Goal: Task Accomplishment & Management: Complete application form

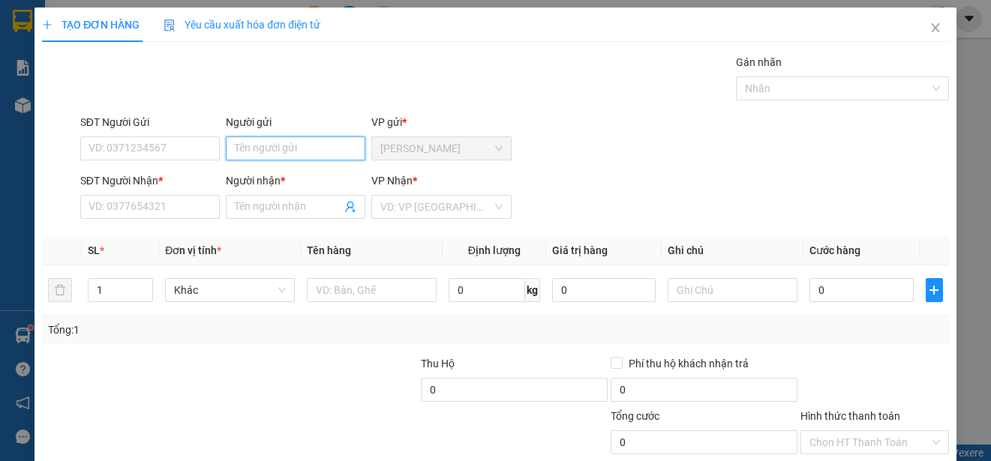
click at [311, 151] on input "Người gửi" at bounding box center [296, 149] width 140 height 24
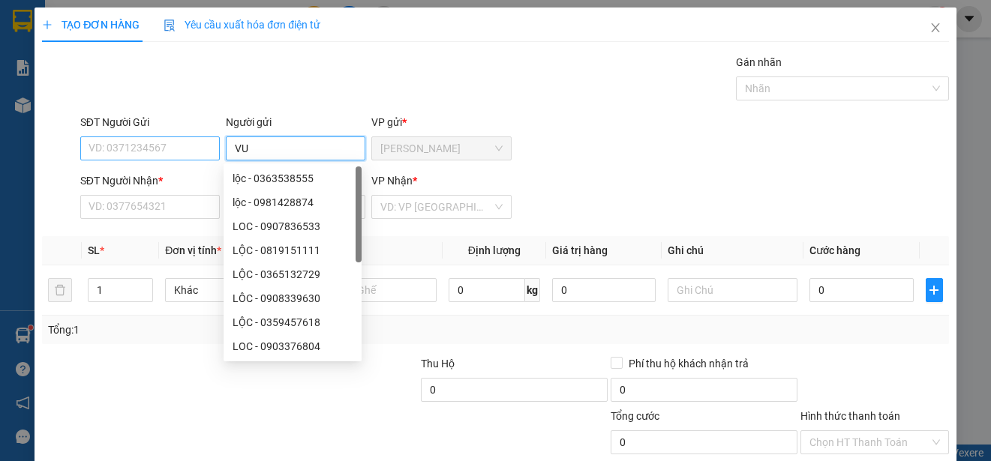
type input "VU"
click at [203, 154] on input "SĐT Người Gửi" at bounding box center [150, 149] width 140 height 24
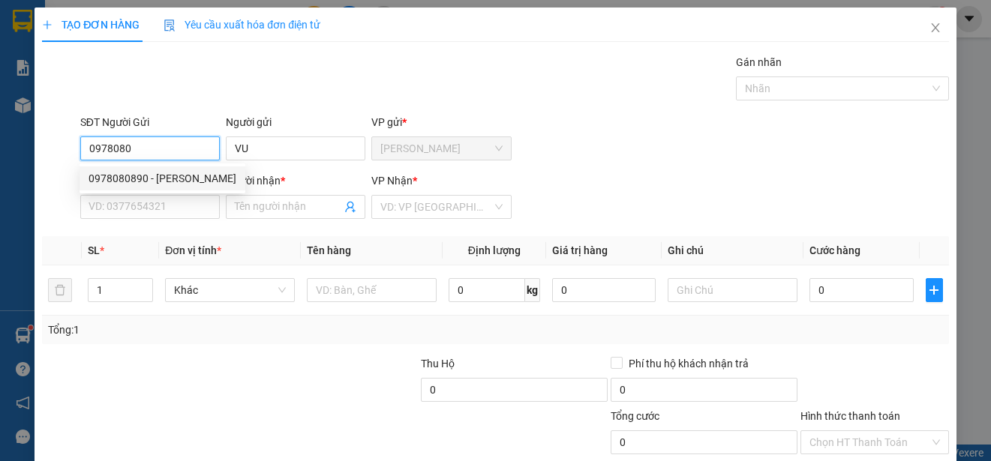
click at [182, 179] on div "0978080890 - [PERSON_NAME]" at bounding box center [163, 178] width 148 height 17
type input "0978080890"
type input "VŨ"
type input "0936150537"
type input "TRI"
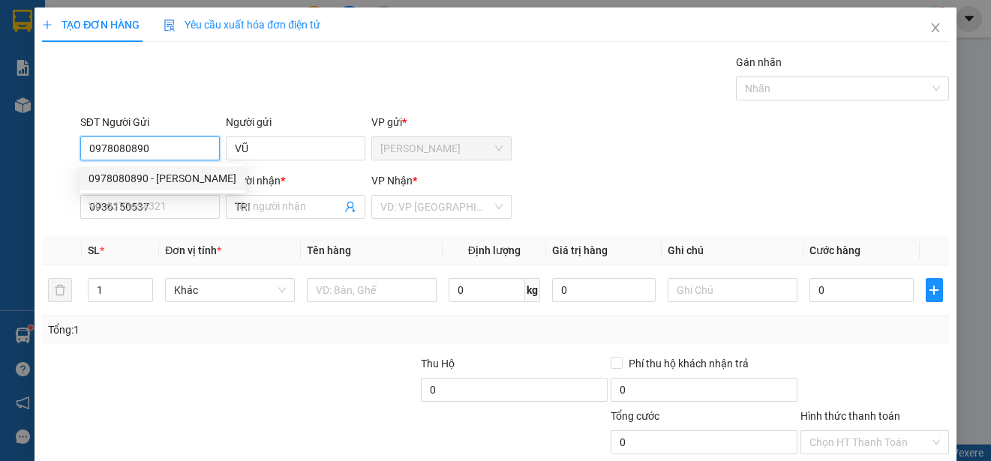
type input "30.000"
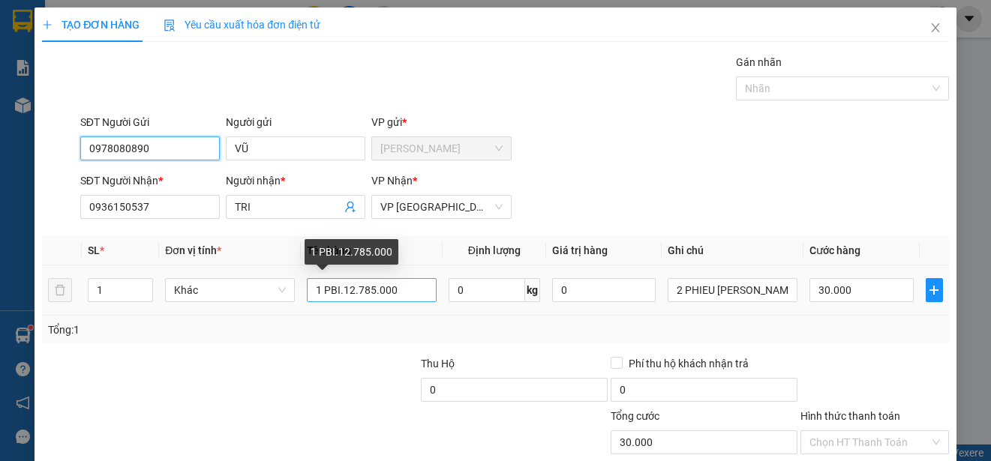
type input "0978080890"
click at [398, 293] on input "1 PBI.12.785.000" at bounding box center [372, 290] width 130 height 24
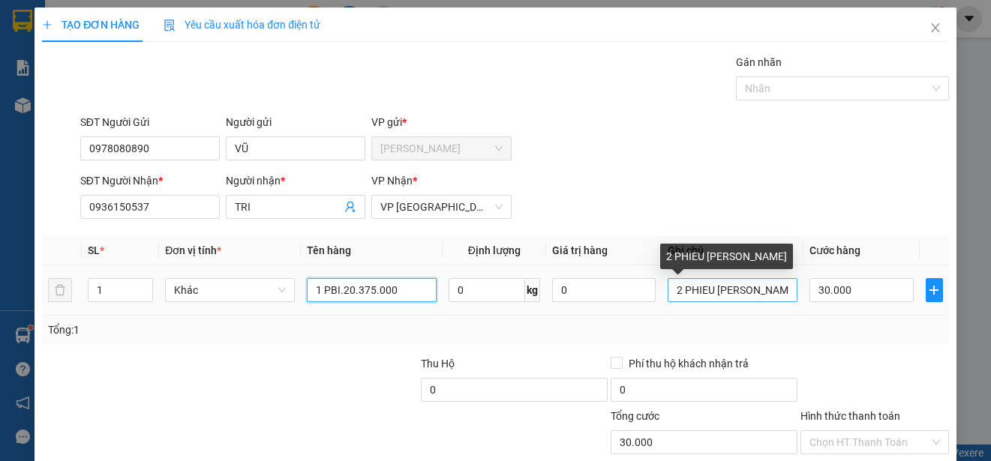
type input "1 PBI.20.375.000"
click at [780, 290] on input "2 PHIEU [PERSON_NAME]" at bounding box center [733, 290] width 130 height 24
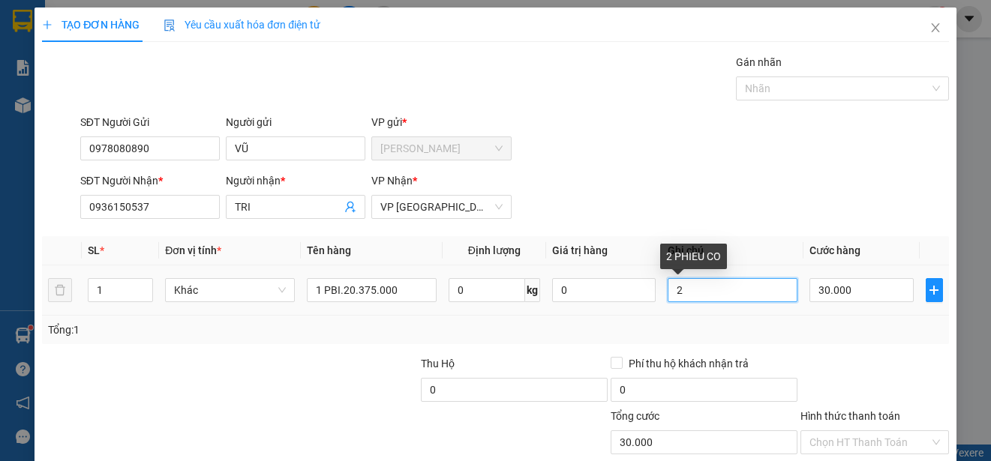
type input "2"
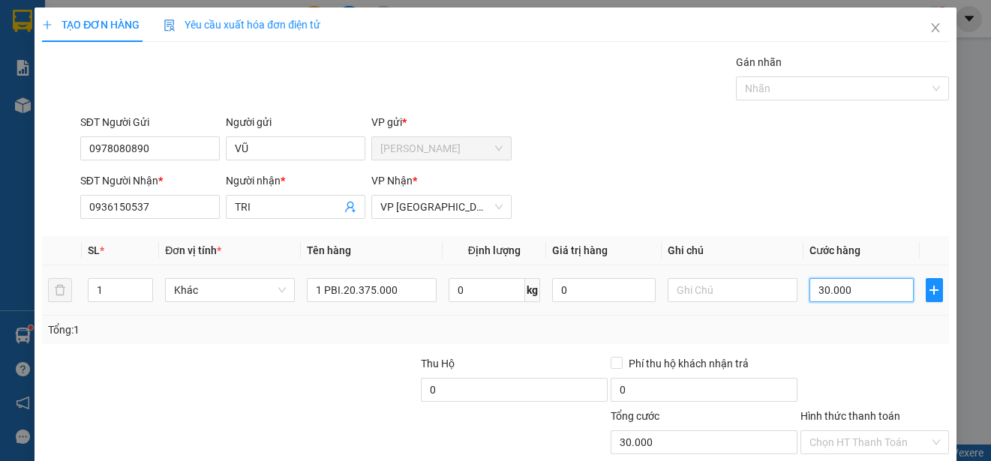
click at [809, 289] on input "30.000" at bounding box center [861, 290] width 104 height 24
type input "0"
click at [809, 289] on input "0" at bounding box center [861, 290] width 104 height 24
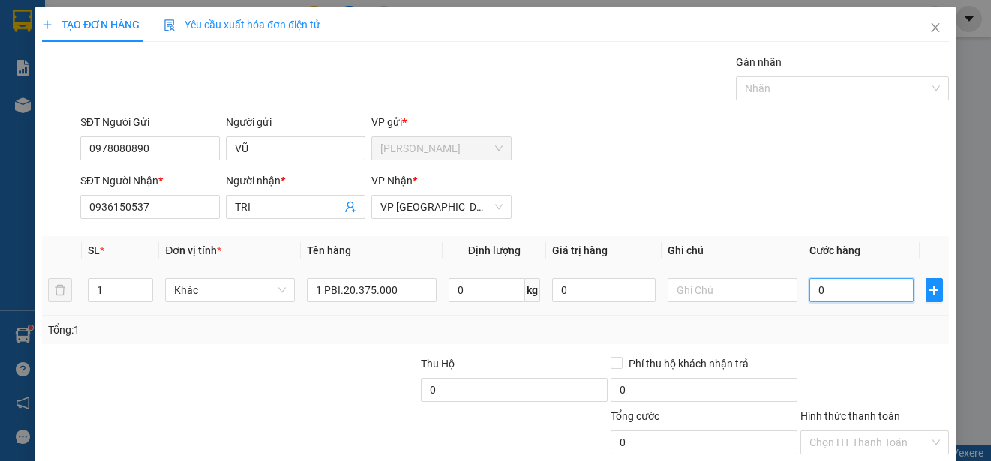
type input "30"
type input "350"
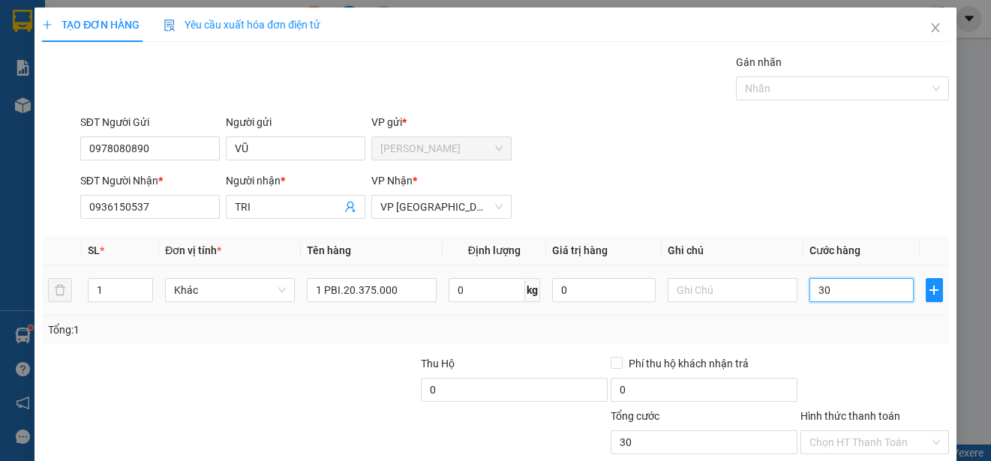
type input "350"
type input "3.500"
type input "35.000"
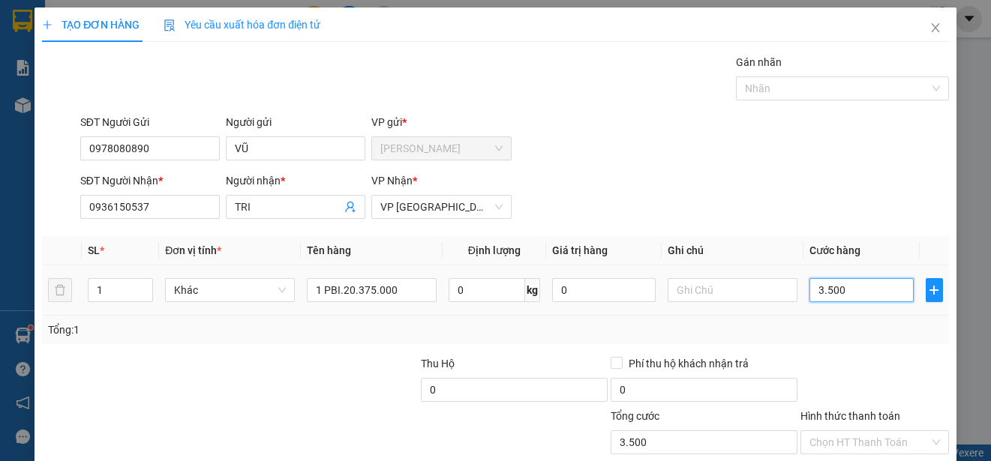
type input "35.000"
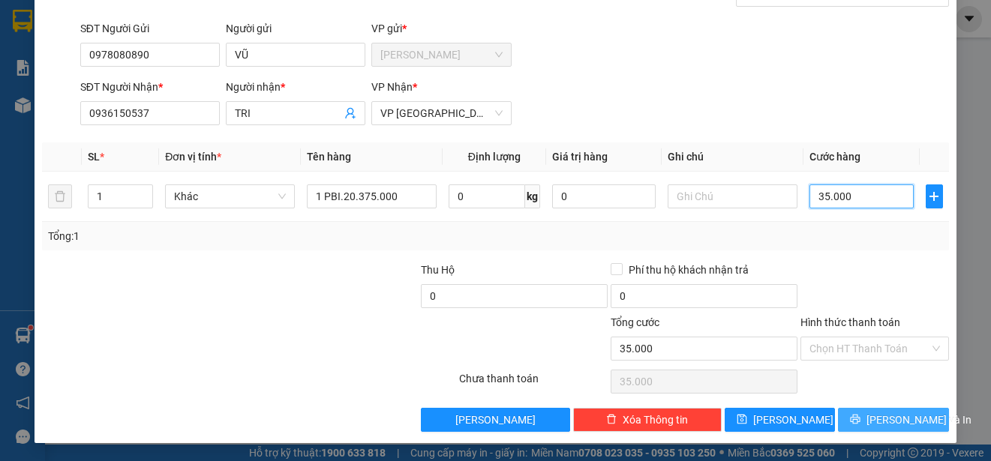
type input "35.000"
click at [902, 422] on span "[PERSON_NAME] và In" at bounding box center [918, 420] width 105 height 17
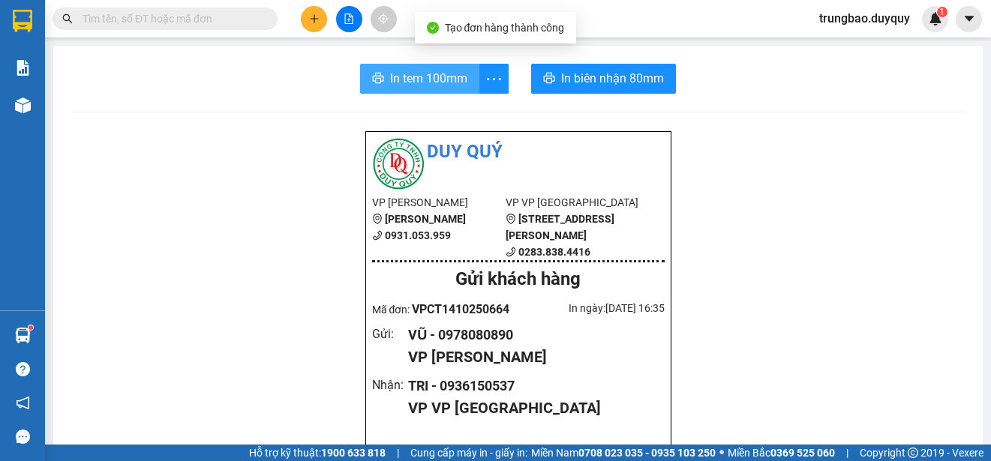
click at [431, 77] on span "In tem 100mm" at bounding box center [428, 78] width 77 height 19
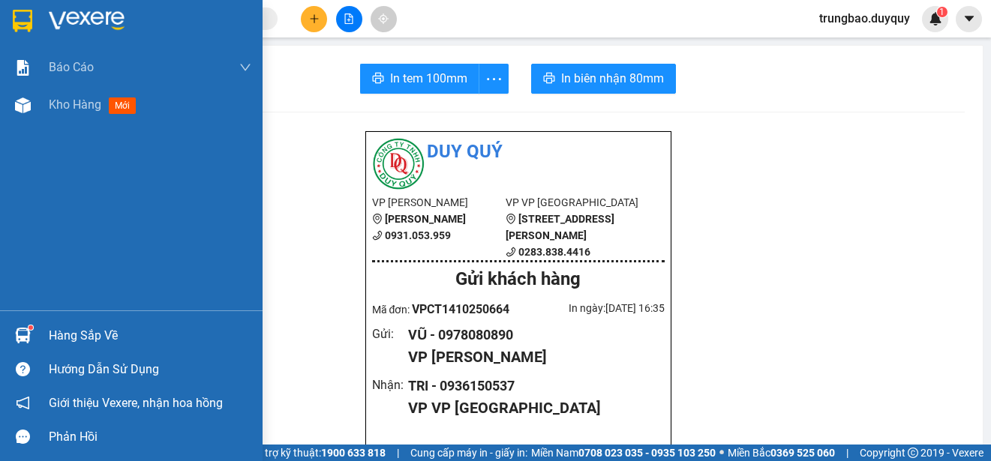
click at [23, 17] on img at bounding box center [23, 21] width 20 height 23
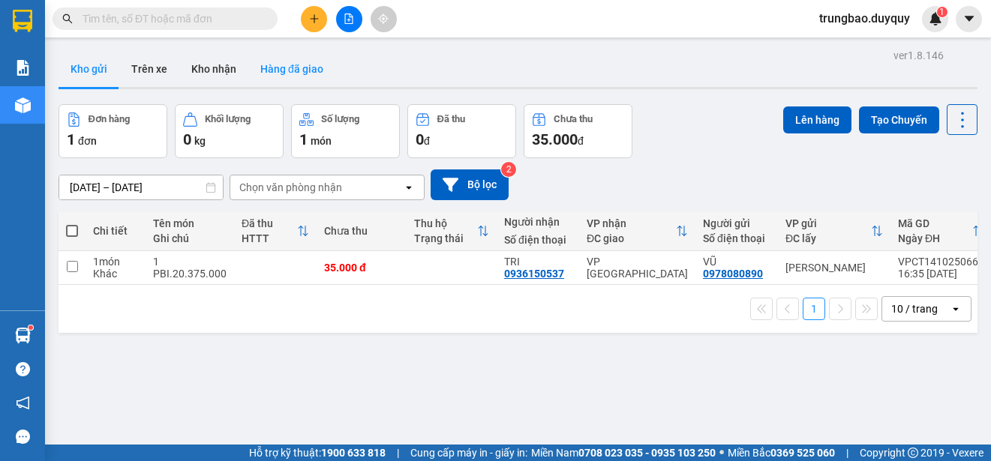
click at [299, 70] on button "Hàng đã giao" at bounding box center [291, 69] width 87 height 36
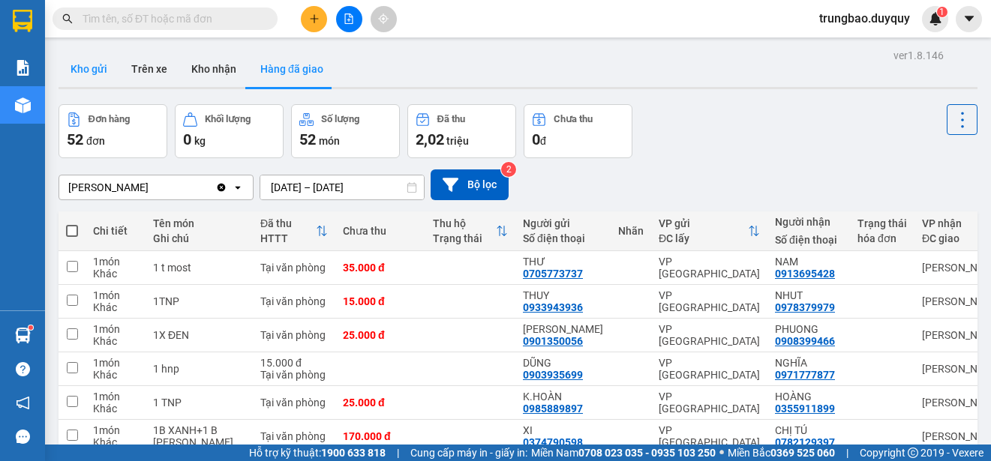
drag, startPoint x: 83, startPoint y: 62, endPoint x: 71, endPoint y: 68, distance: 13.4
click at [83, 63] on button "Kho gửi" at bounding box center [89, 69] width 61 height 36
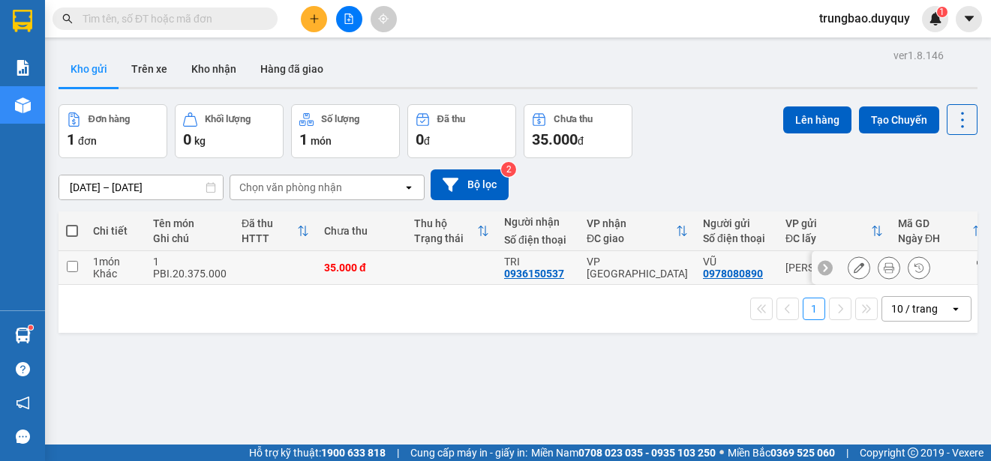
click at [74, 268] on input "checkbox" at bounding box center [72, 266] width 11 height 11
checkbox input "true"
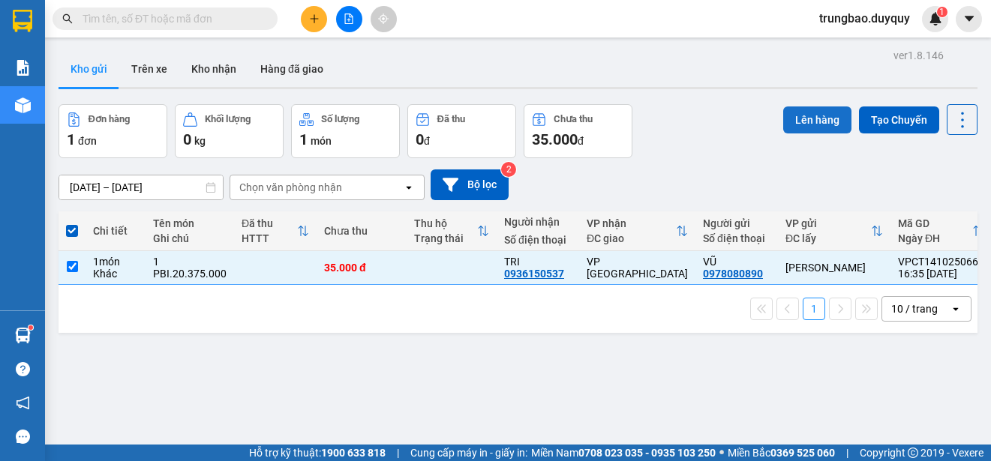
click at [812, 125] on button "Lên hàng" at bounding box center [817, 120] width 68 height 27
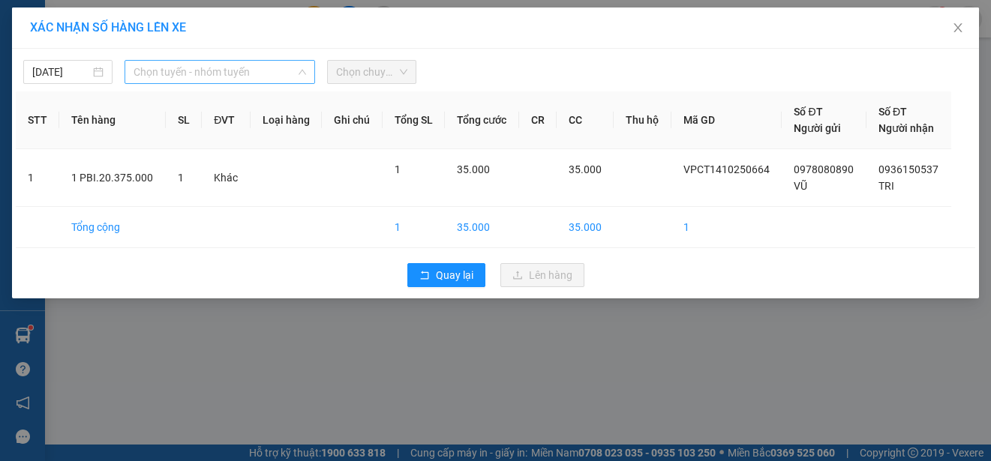
click at [259, 71] on span "Chọn tuyến - nhóm tuyến" at bounding box center [220, 72] width 173 height 23
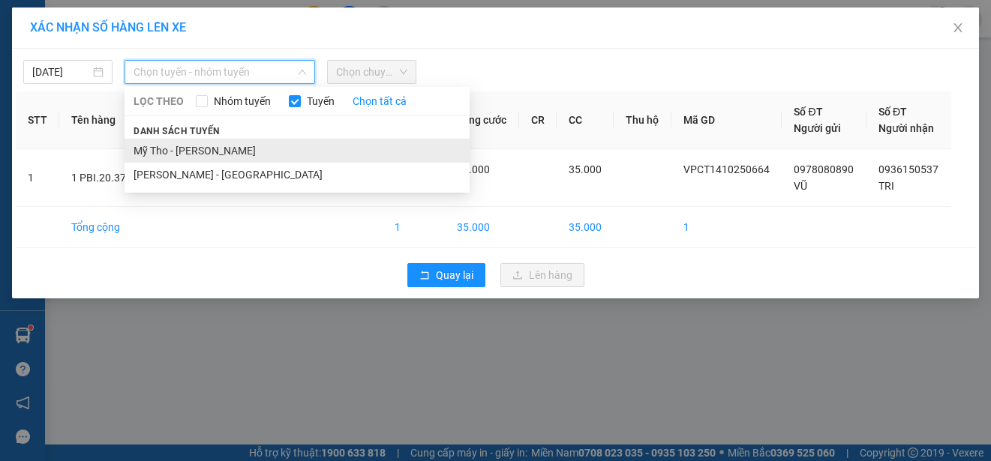
click at [254, 151] on li "Mỹ Tho - [PERSON_NAME]" at bounding box center [297, 151] width 345 height 24
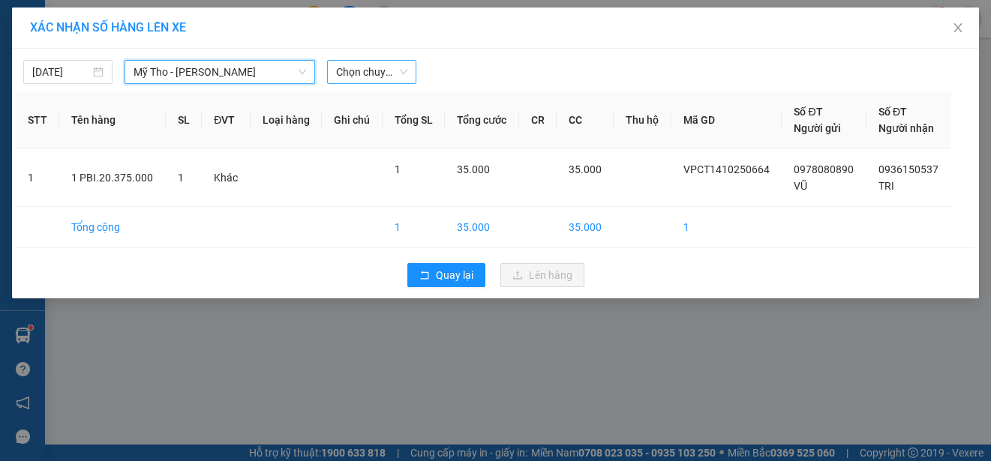
click at [383, 71] on span "Chọn chuyến" at bounding box center [371, 72] width 71 height 23
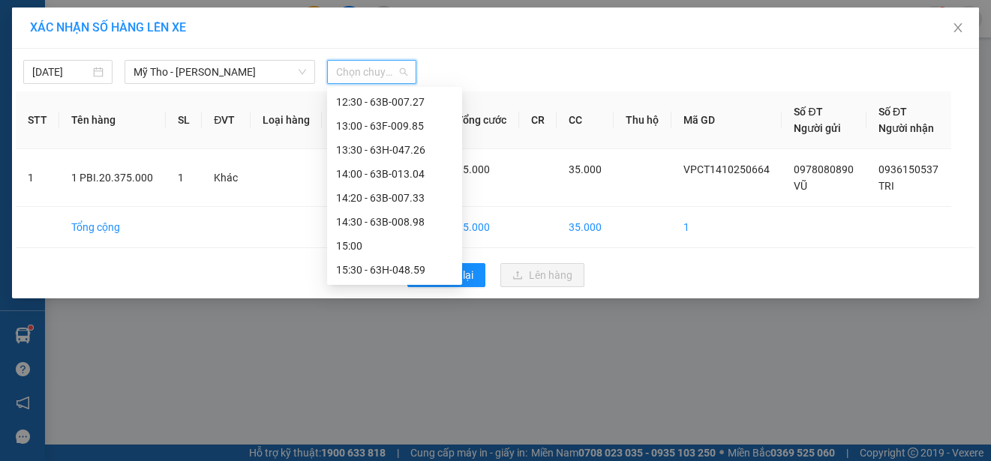
scroll to position [750, 0]
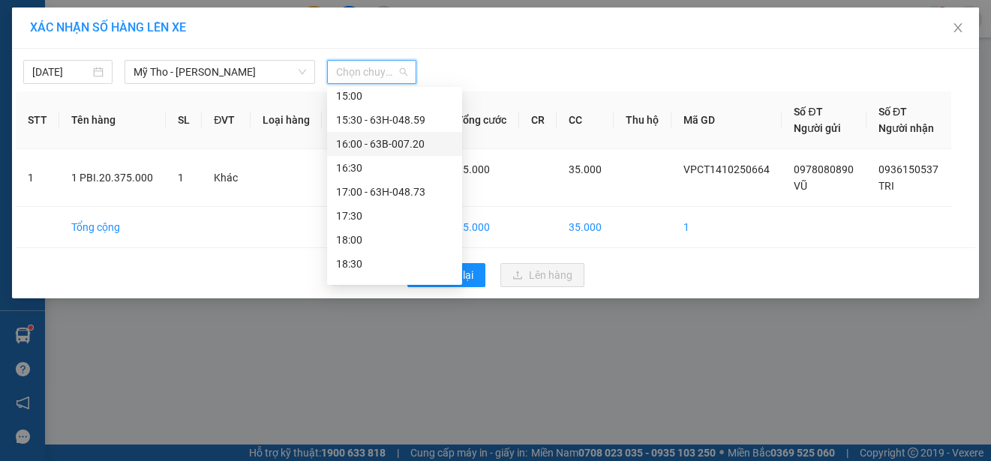
click at [414, 141] on div "16:00 - 63B-007.20" at bounding box center [394, 144] width 117 height 17
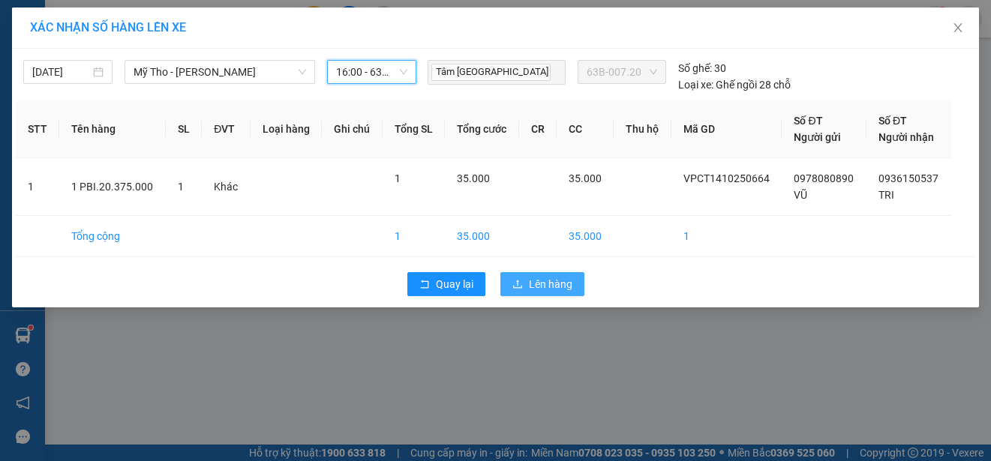
click at [544, 281] on span "Lên hàng" at bounding box center [551, 284] width 44 height 17
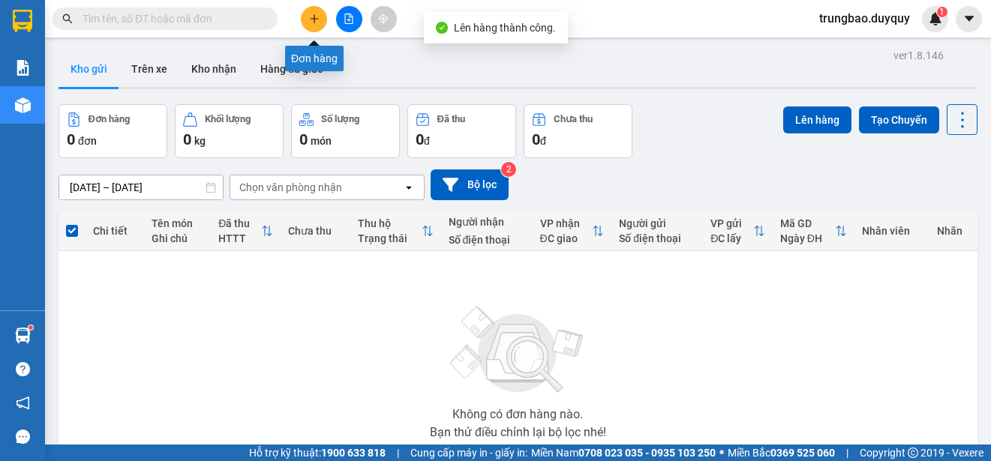
click at [316, 23] on icon "plus" at bounding box center [314, 19] width 11 height 11
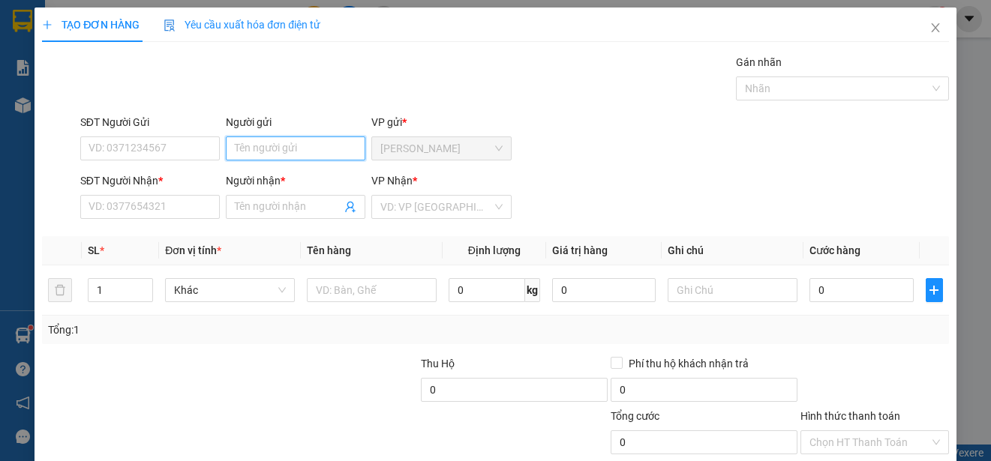
click at [313, 143] on input "Người gửi" at bounding box center [296, 149] width 140 height 24
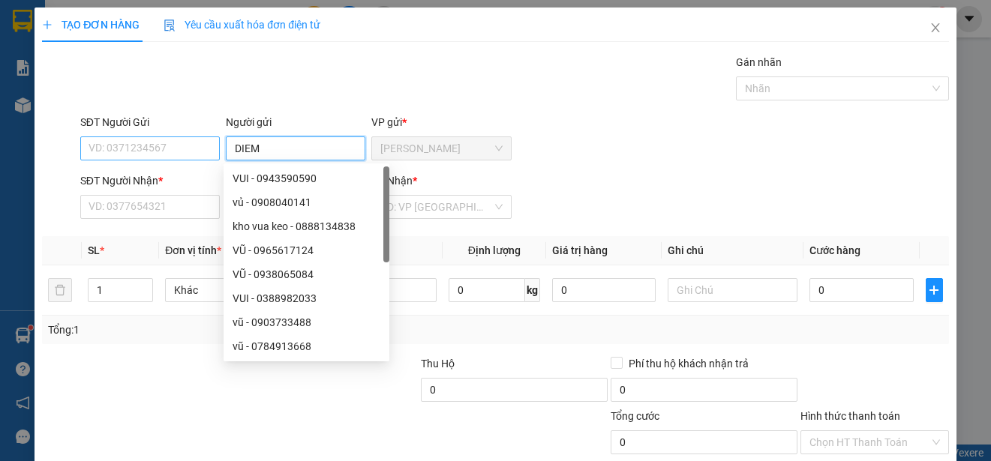
type input "DIEM"
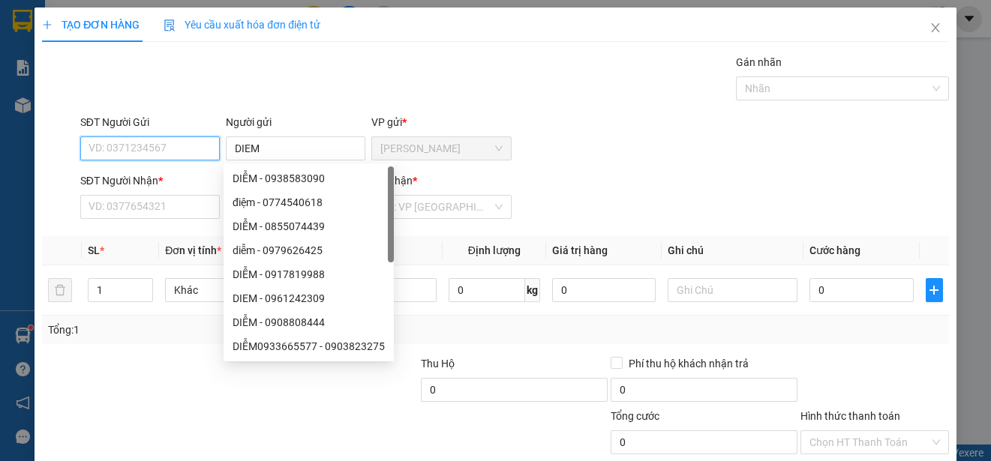
click at [188, 143] on input "SĐT Người Gửi" at bounding box center [150, 149] width 140 height 24
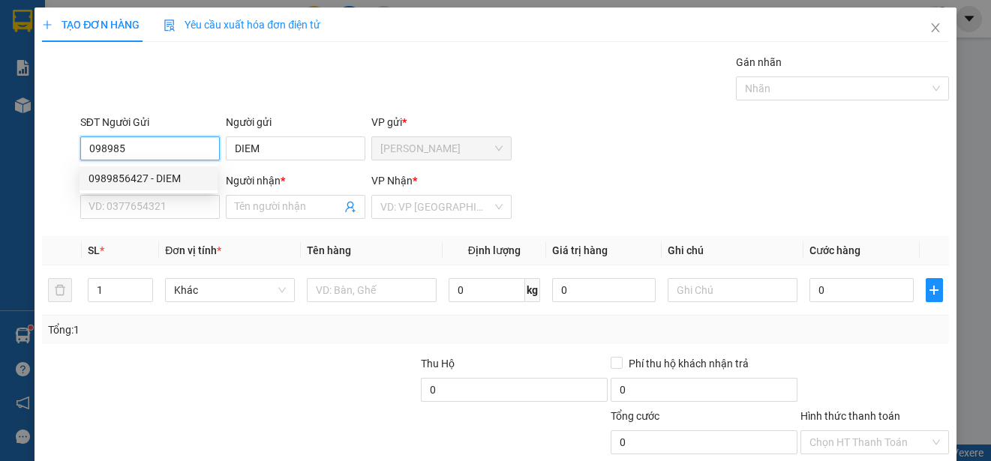
click at [191, 175] on div "0989856427 - DIEM" at bounding box center [149, 178] width 120 height 17
type input "0989856427"
type input "0982643670"
type input "YEN"
type input "25.000"
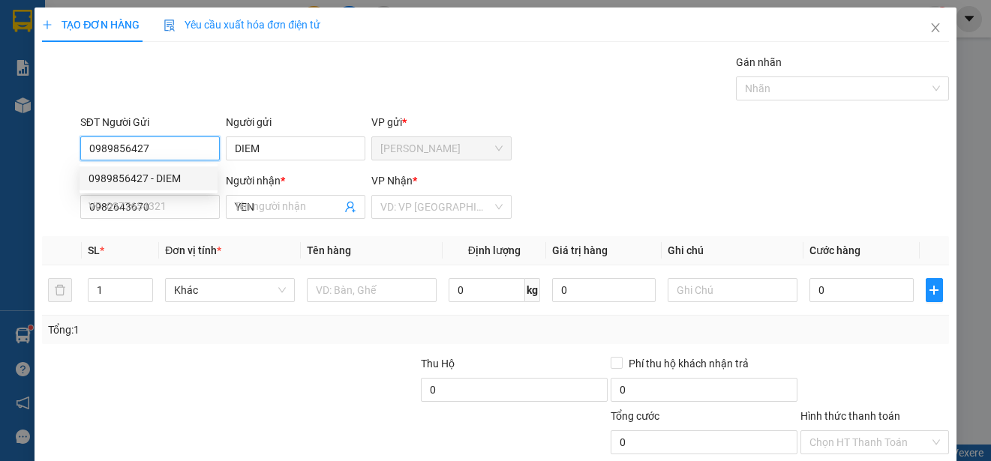
type input "25.000"
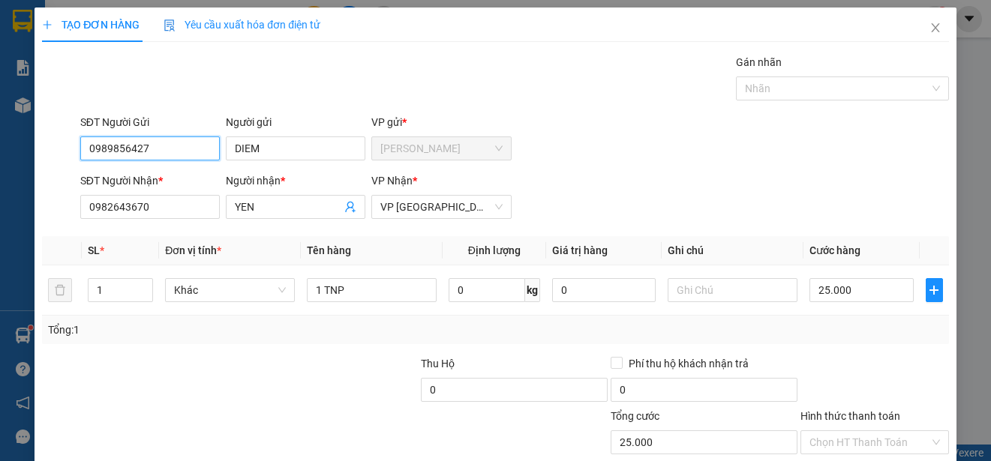
scroll to position [94, 0]
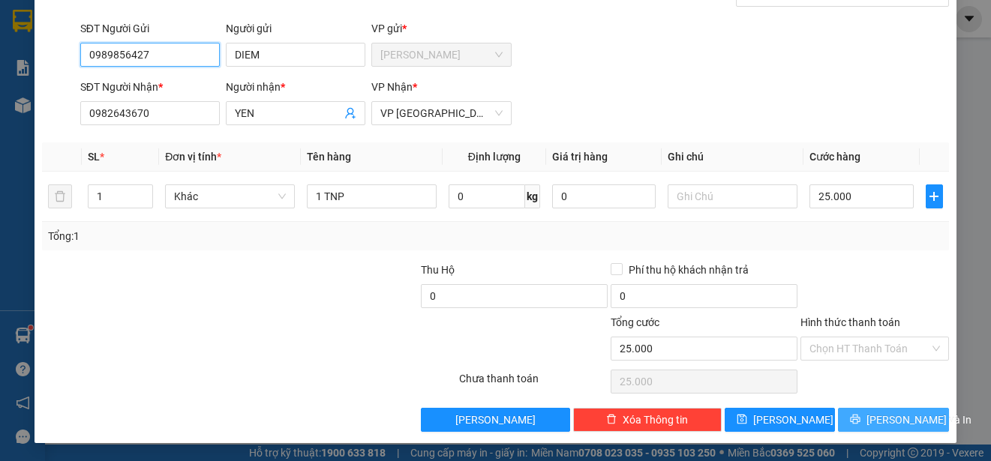
type input "0989856427"
click at [884, 418] on span "[PERSON_NAME] và In" at bounding box center [918, 420] width 105 height 17
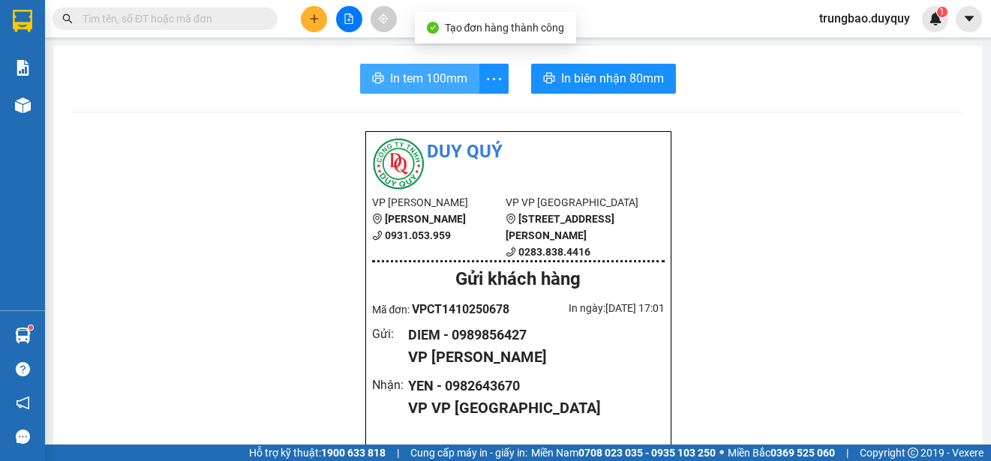
click at [417, 71] on span "In tem 100mm" at bounding box center [428, 78] width 77 height 19
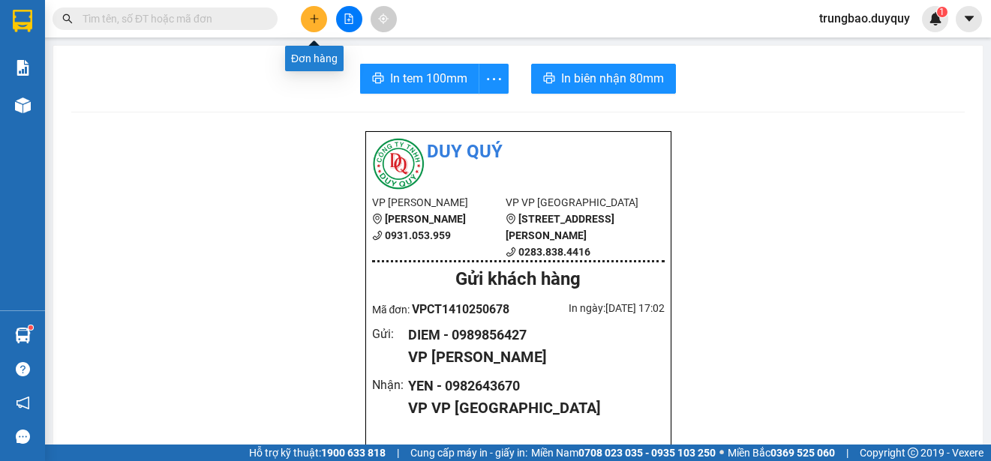
click at [314, 25] on button at bounding box center [314, 19] width 26 height 26
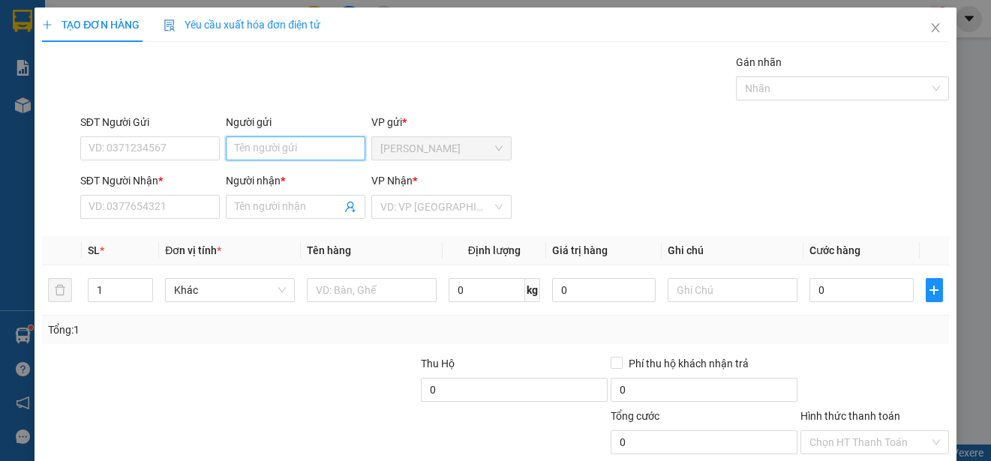
click at [325, 146] on input "Người gửi" at bounding box center [296, 149] width 140 height 24
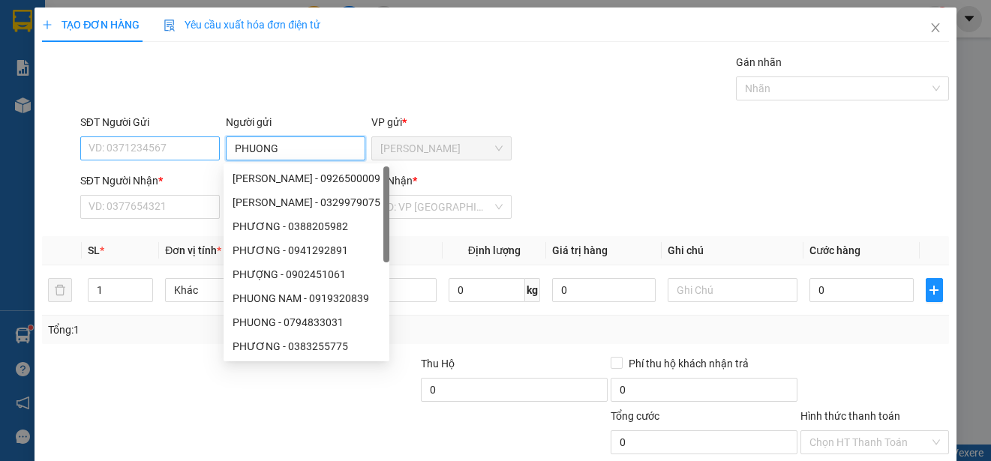
type input "PHUONG"
click at [194, 147] on input "SĐT Người Gửi" at bounding box center [150, 149] width 140 height 24
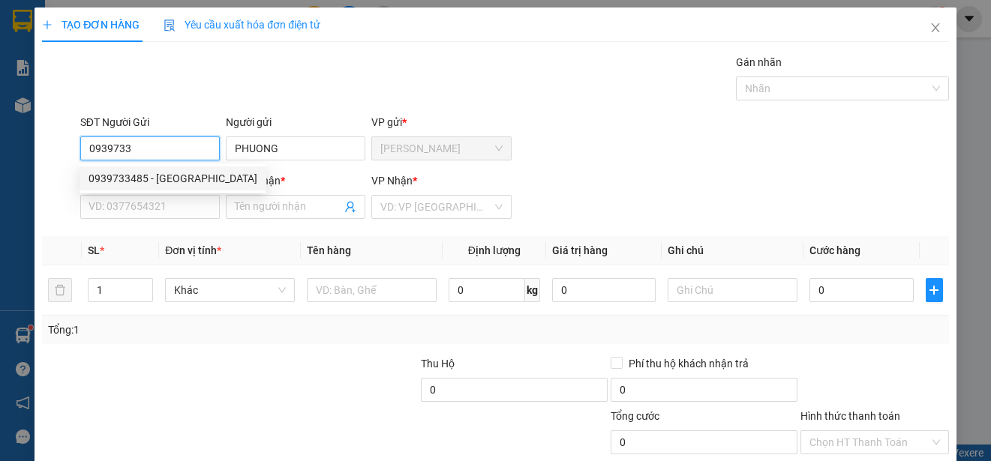
click at [194, 171] on div "0939733485 - [GEOGRAPHIC_DATA]" at bounding box center [173, 178] width 169 height 17
type input "0939733485"
type input "0971310188"
type input "THINH"
type input "30.000"
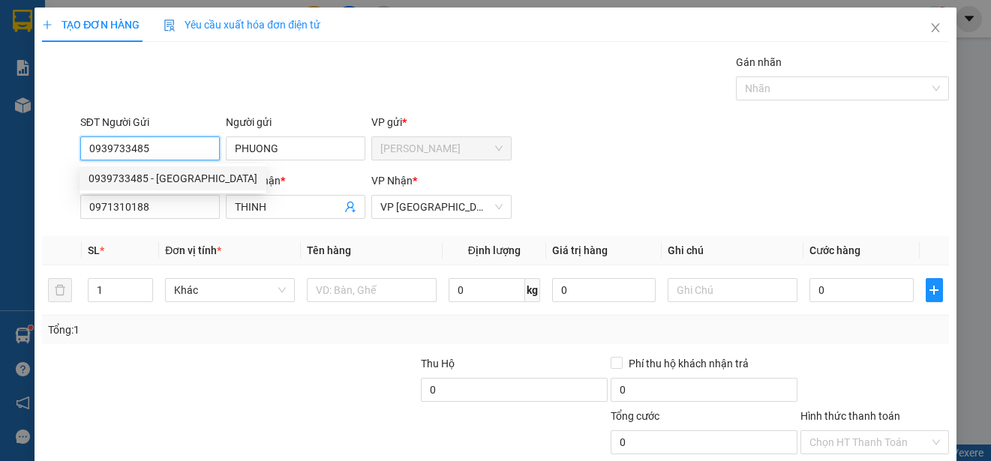
type input "30.000"
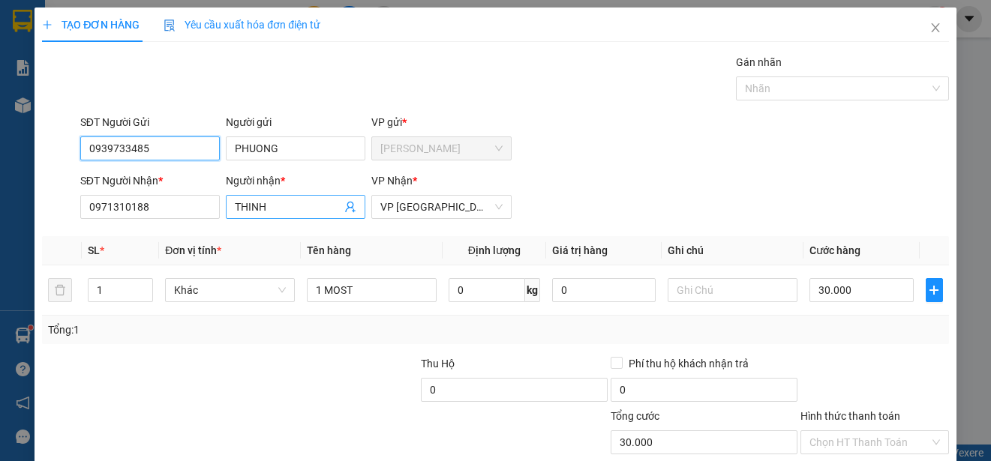
type input "0939733485"
click at [296, 209] on input "THINH" at bounding box center [288, 207] width 107 height 17
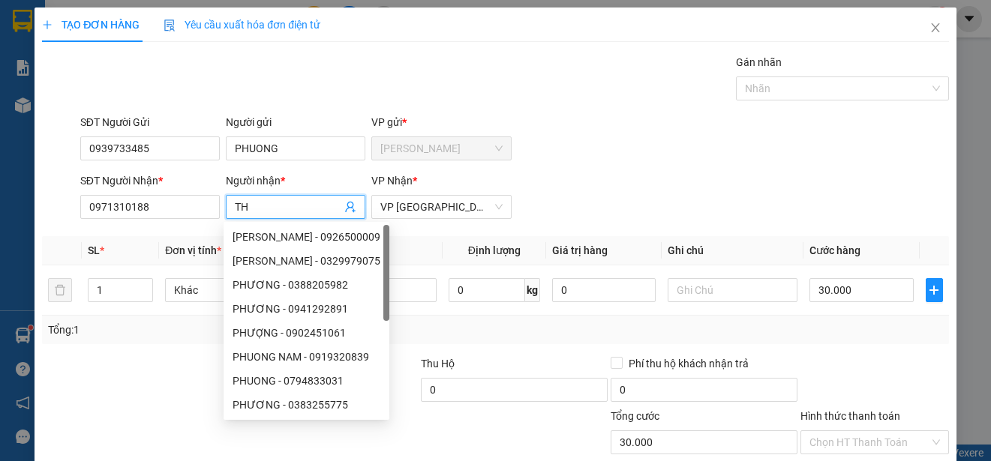
type input "T"
type input "PHUONG"
click at [175, 211] on input "0971310188" at bounding box center [150, 207] width 140 height 24
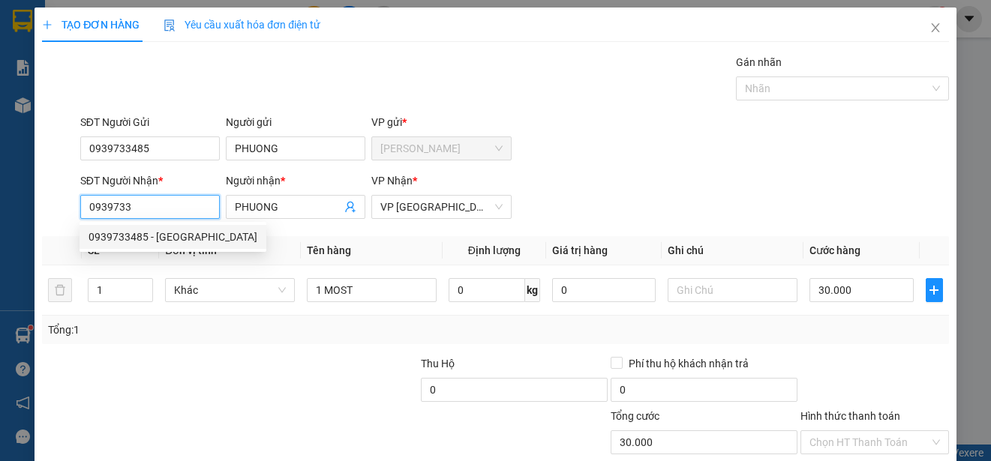
click at [184, 233] on div "0939733485 - [GEOGRAPHIC_DATA]" at bounding box center [173, 237] width 169 height 17
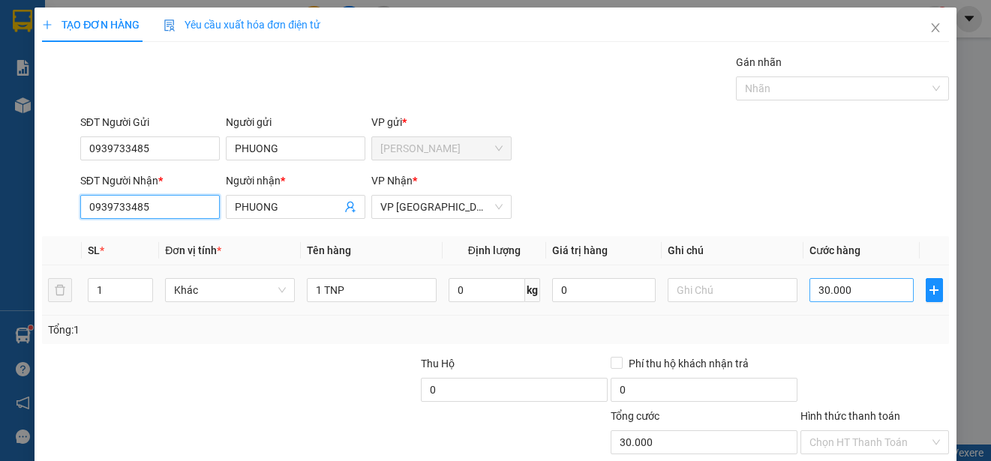
type input "0939733485"
type input "0"
click at [809, 287] on input "0" at bounding box center [861, 290] width 104 height 24
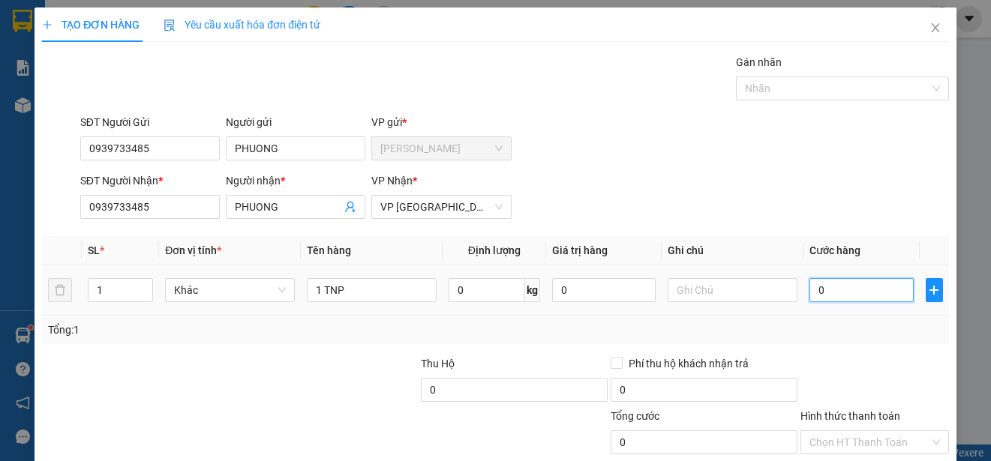
type input "20"
type input "250"
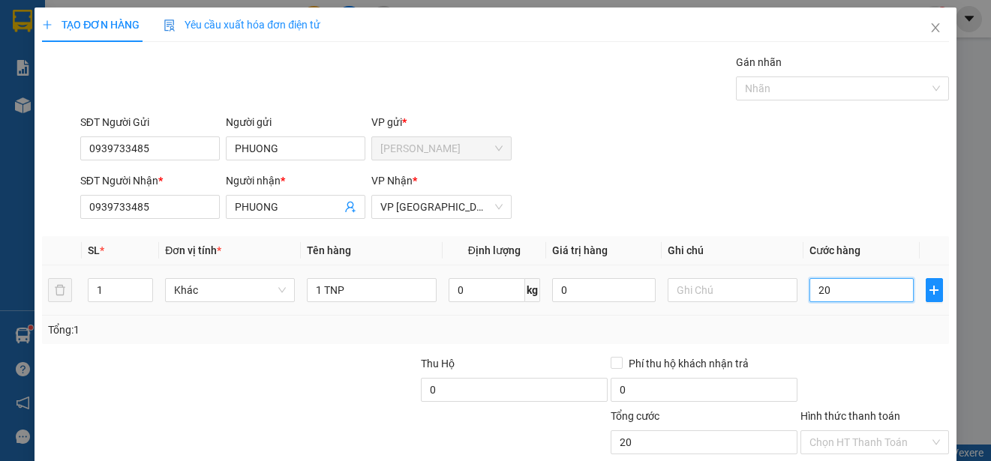
type input "250"
type input "2.500"
type input "25.000"
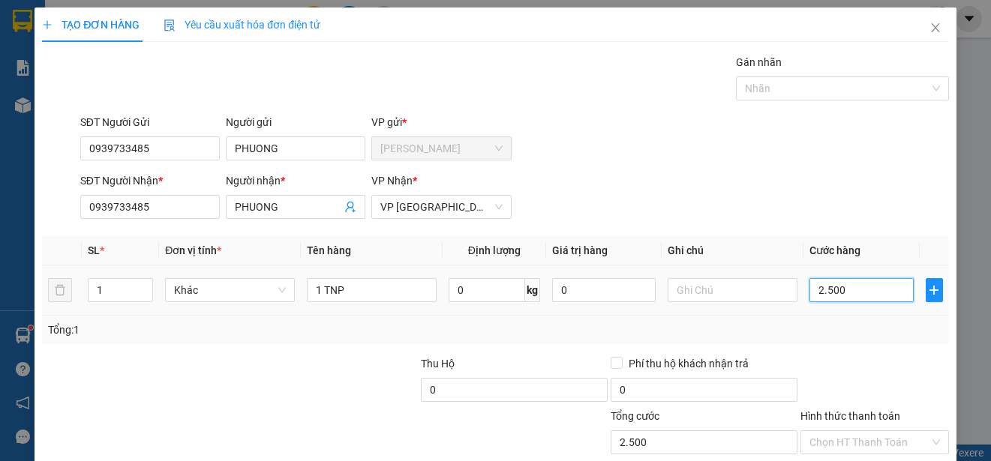
type input "25.000"
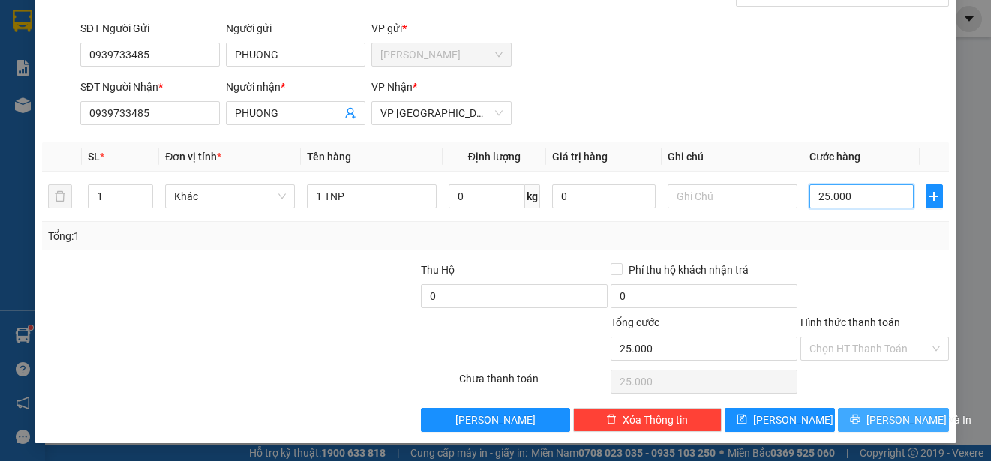
type input "25.000"
click at [904, 415] on span "[PERSON_NAME] và In" at bounding box center [918, 420] width 105 height 17
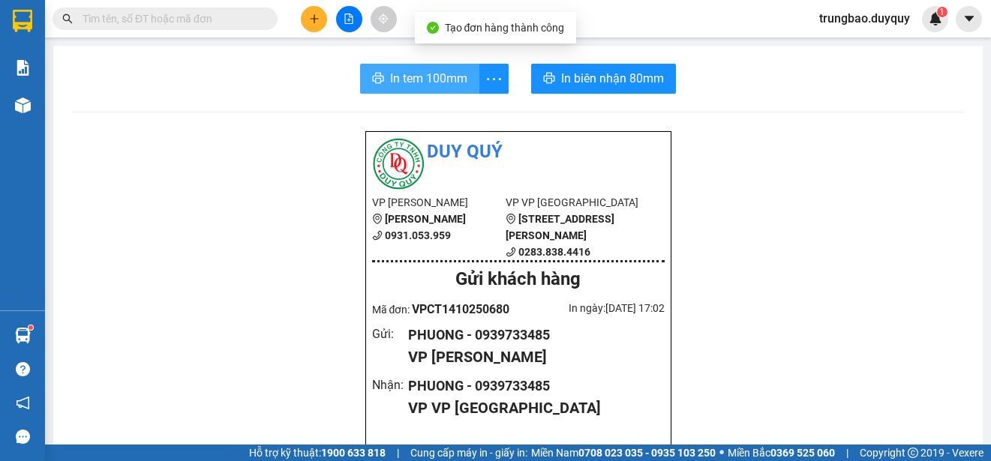
click at [436, 80] on span "In tem 100mm" at bounding box center [428, 78] width 77 height 19
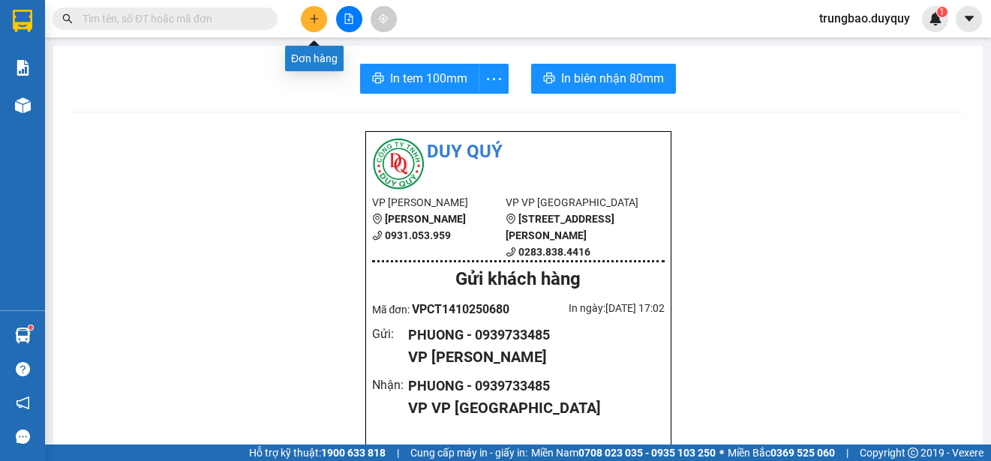
click at [317, 19] on icon "plus" at bounding box center [314, 18] width 8 height 1
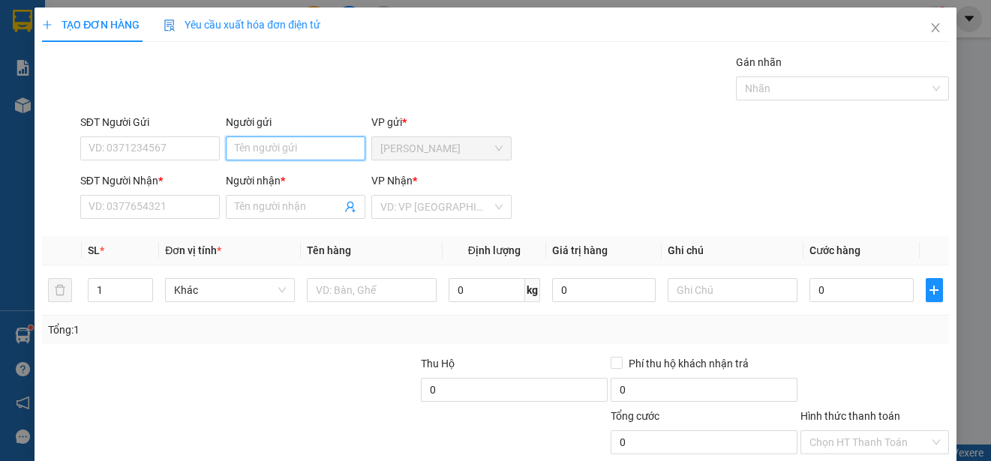
click at [298, 143] on input "Người gửi" at bounding box center [296, 149] width 140 height 24
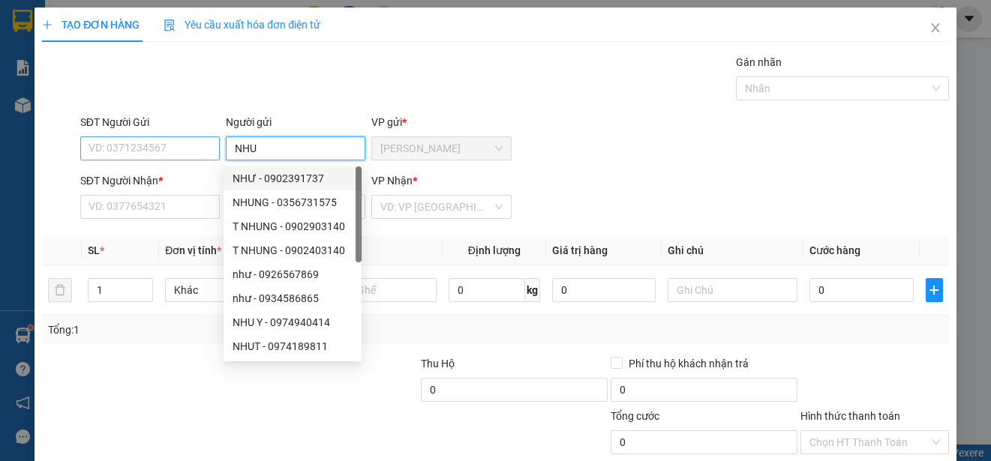
type input "NHU"
click at [177, 149] on input "SĐT Người Gửi" at bounding box center [150, 149] width 140 height 24
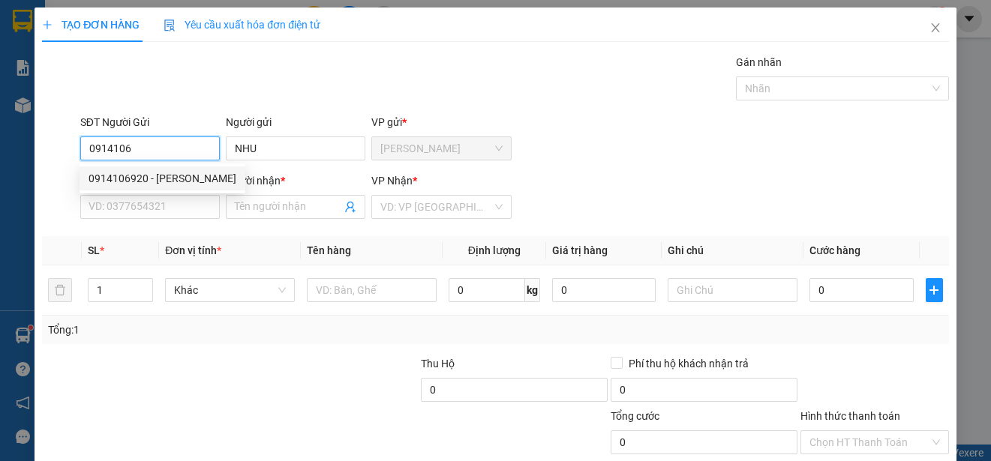
click at [183, 170] on div "0914106920 - [PERSON_NAME]" at bounding box center [163, 178] width 148 height 17
type input "0914106920"
type input "0918314474"
type input "THACH"
type input "30.000"
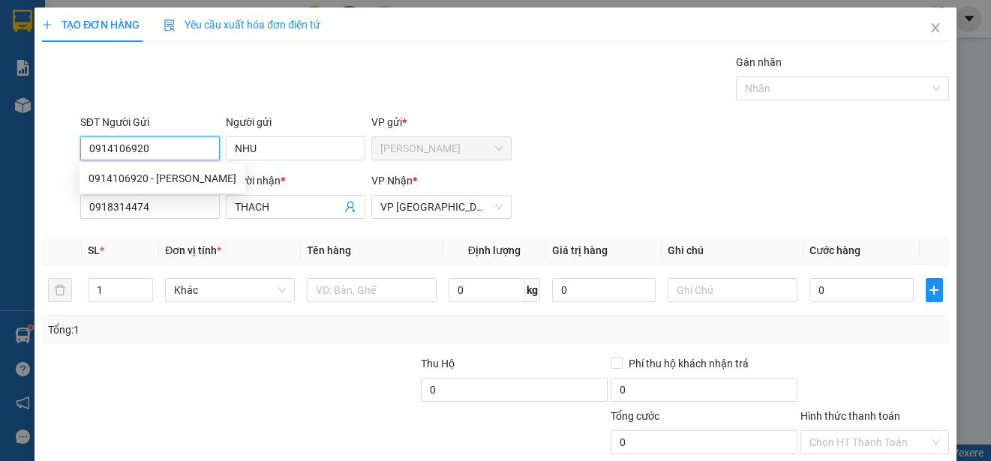
type input "30.000"
type input "0914106920"
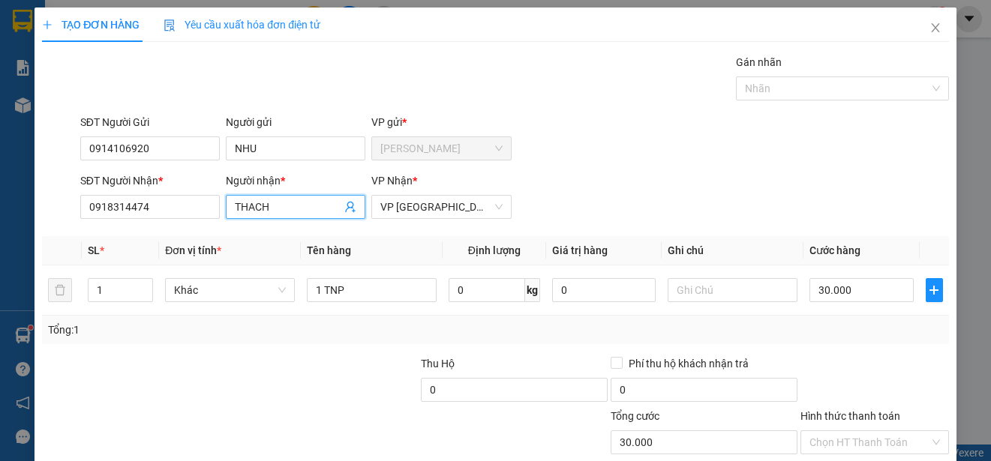
click at [273, 206] on input "THACH" at bounding box center [288, 207] width 107 height 17
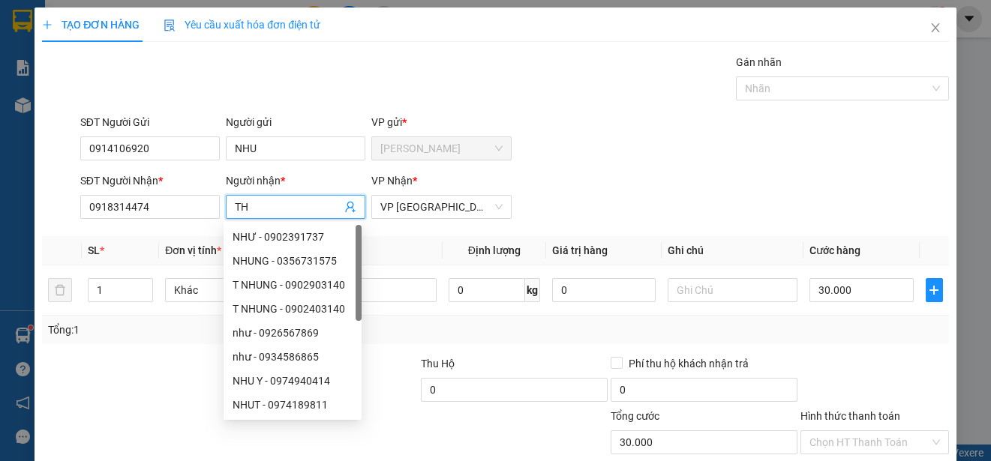
type input "T"
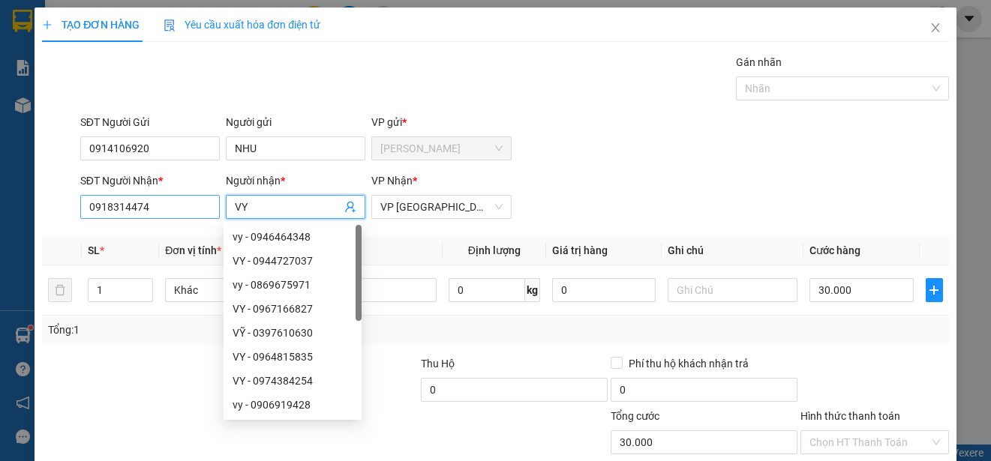
type input "VY"
click at [199, 206] on input "0918314474" at bounding box center [150, 207] width 140 height 24
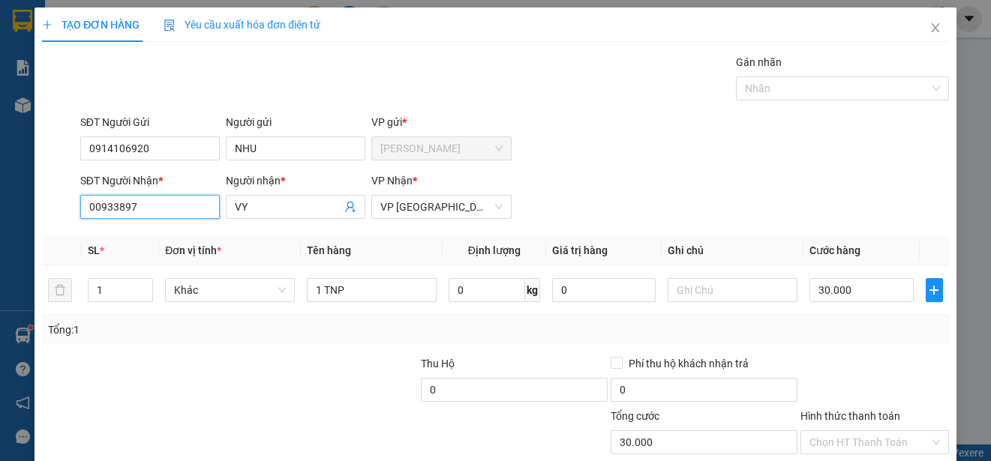
click at [203, 206] on input "00933897" at bounding box center [150, 207] width 140 height 24
click at [200, 230] on div "0933897699 - VY" at bounding box center [149, 237] width 120 height 17
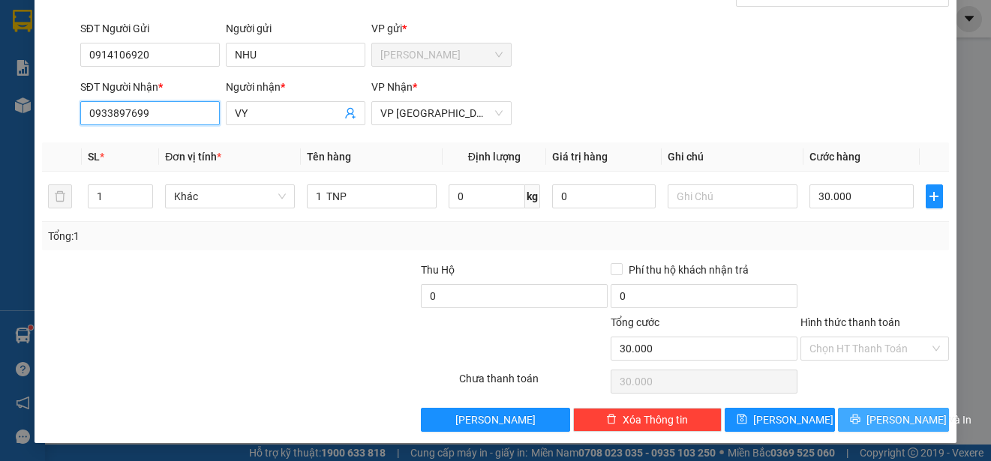
type input "0933897699"
click at [905, 418] on span "[PERSON_NAME] và In" at bounding box center [918, 420] width 105 height 17
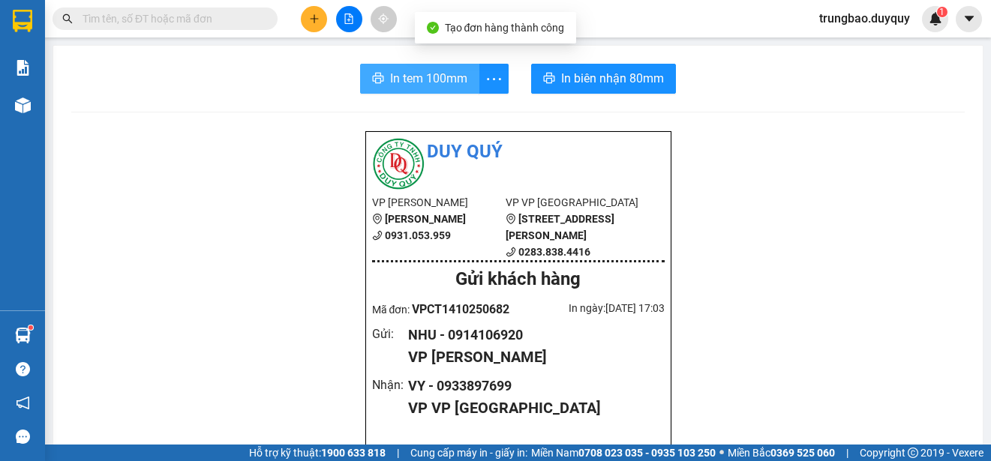
click at [419, 74] on span "In tem 100mm" at bounding box center [428, 78] width 77 height 19
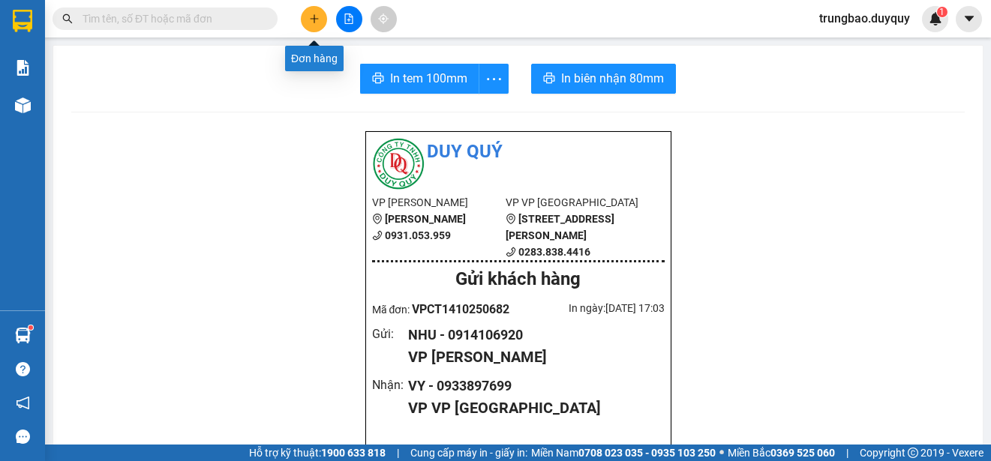
click at [314, 20] on icon "plus" at bounding box center [314, 18] width 1 height 8
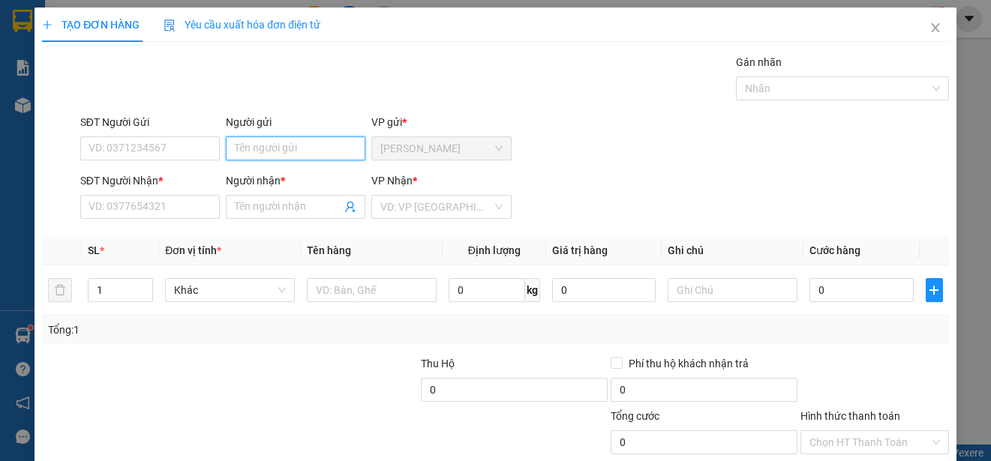
click at [329, 148] on input "Người gửi" at bounding box center [296, 149] width 140 height 24
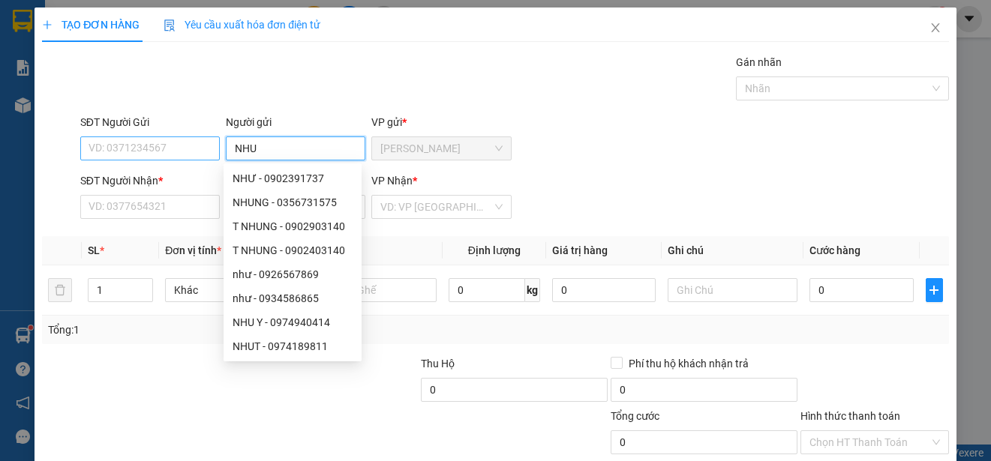
type input "NHU"
click at [177, 147] on input "SĐT Người Gửi" at bounding box center [150, 149] width 140 height 24
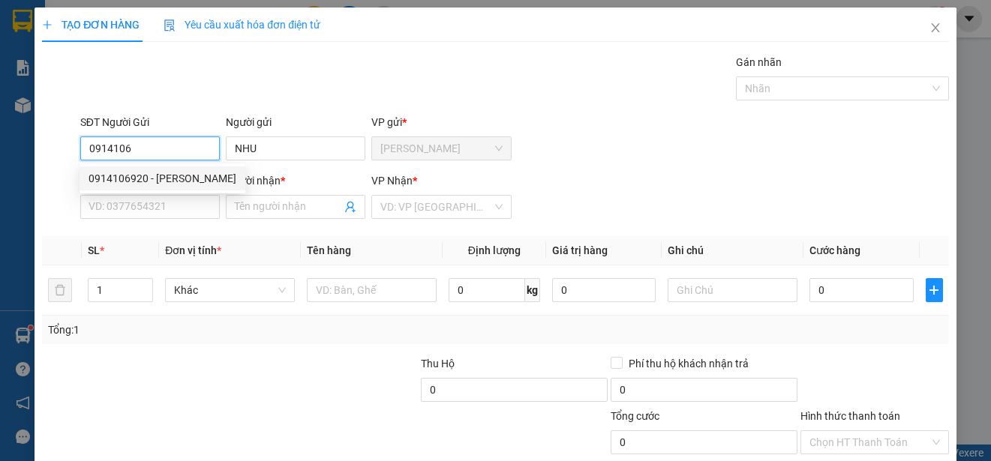
click at [173, 173] on div "0914106920 - [PERSON_NAME]" at bounding box center [163, 178] width 148 height 17
type input "0914106920"
type input "0933897699"
type input "VY"
type input "30.000"
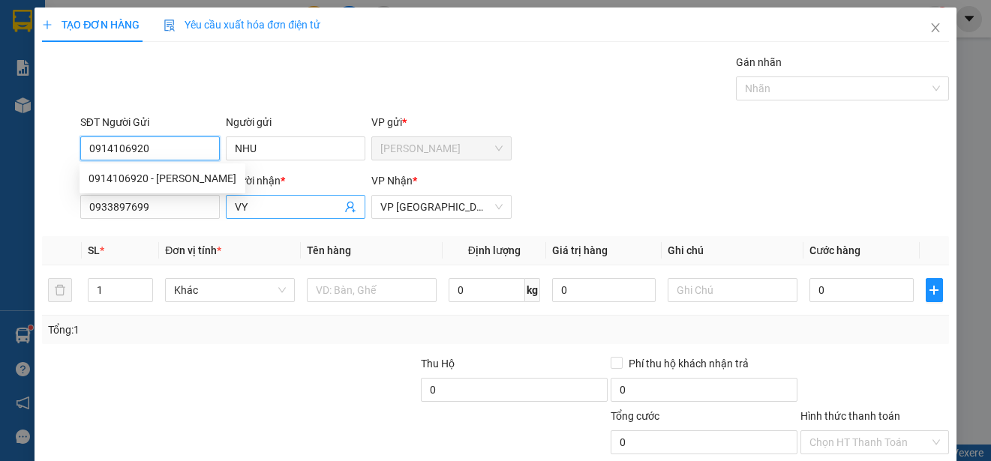
type input "30.000"
type input "0914106920"
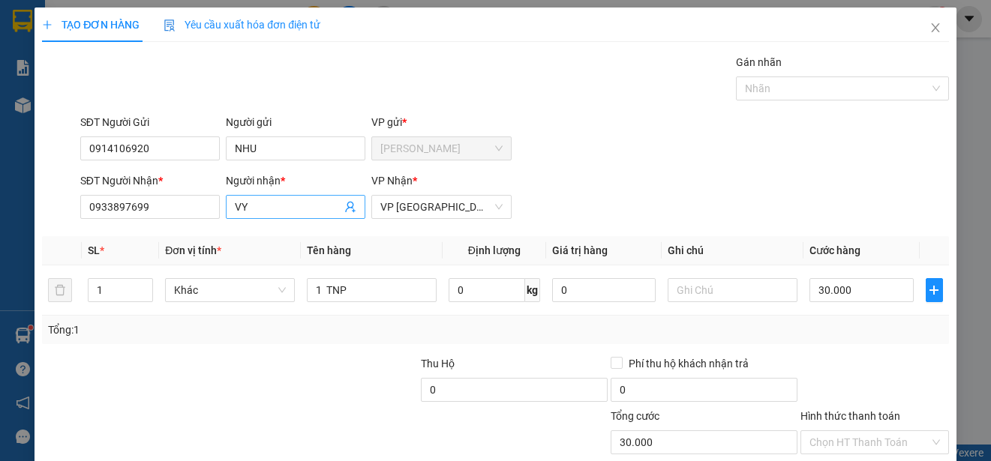
click at [258, 205] on input "VY" at bounding box center [288, 207] width 107 height 17
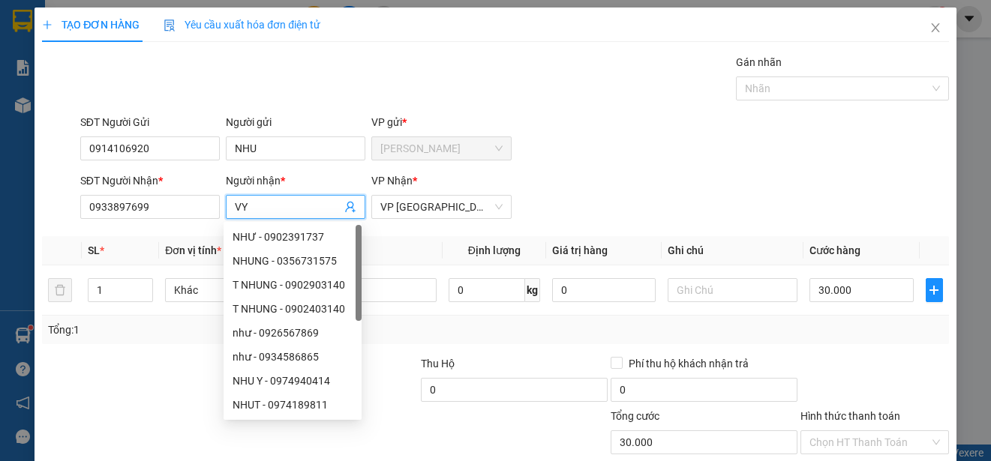
type input "V"
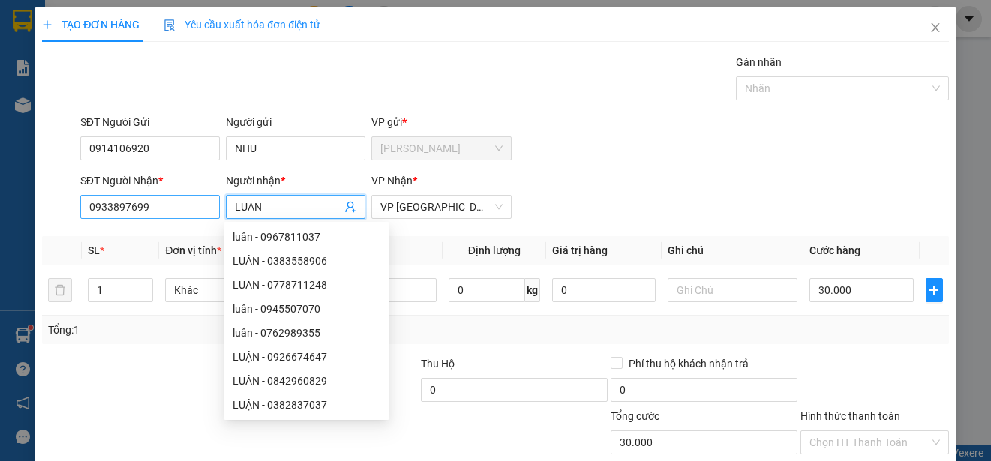
type input "LUAN"
click at [164, 209] on input "0933897699" at bounding box center [150, 207] width 140 height 24
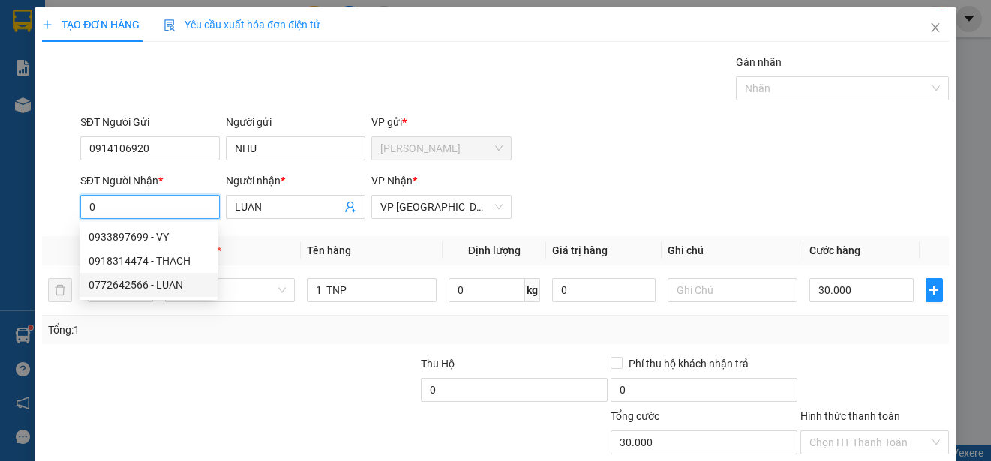
click at [170, 282] on div "0772642566 - LUAN" at bounding box center [149, 285] width 120 height 17
type input "0772642566"
type input "140.000"
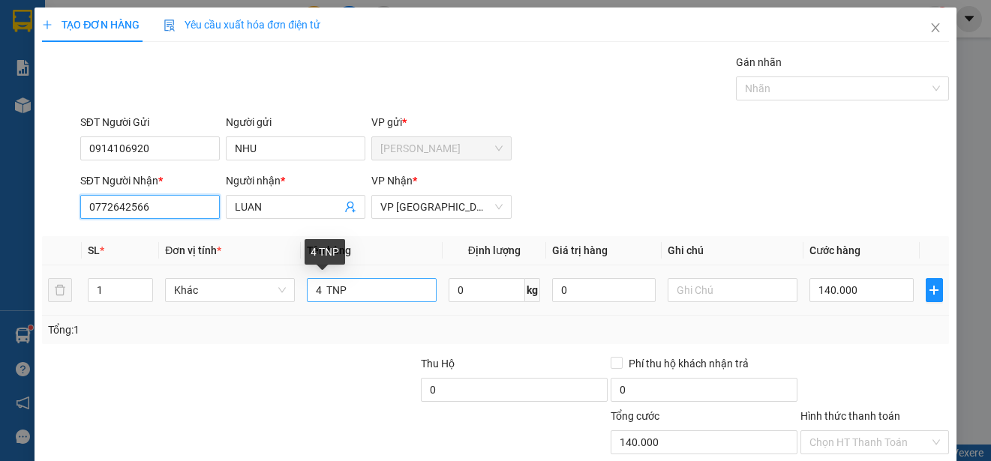
type input "0772642566"
click at [317, 289] on input "4 TNP" at bounding box center [372, 290] width 130 height 24
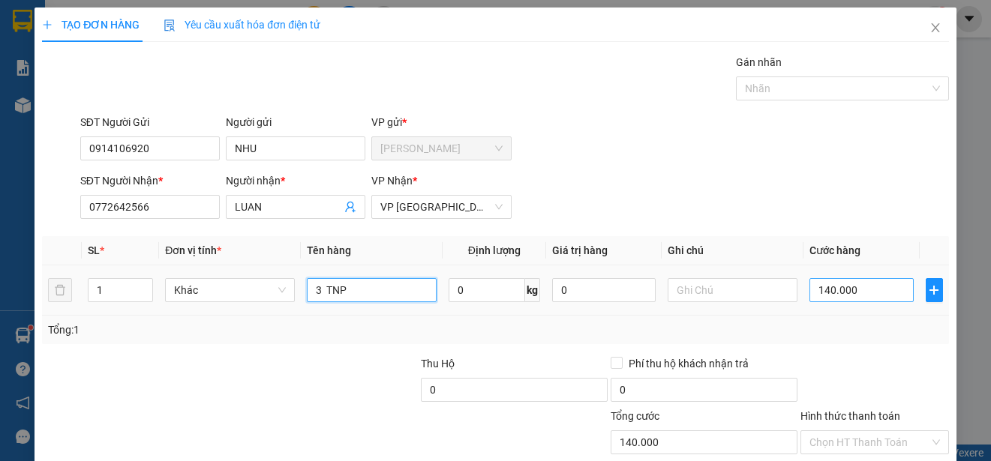
type input "3 TNP"
click at [809, 285] on input "140.000" at bounding box center [861, 290] width 104 height 24
type input "0"
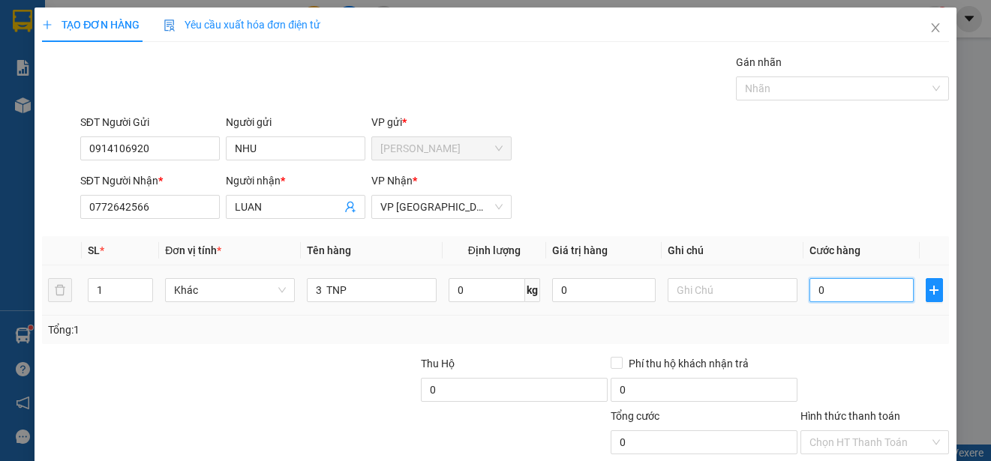
click at [809, 285] on input "0" at bounding box center [861, 290] width 104 height 24
type input "10"
type input "100"
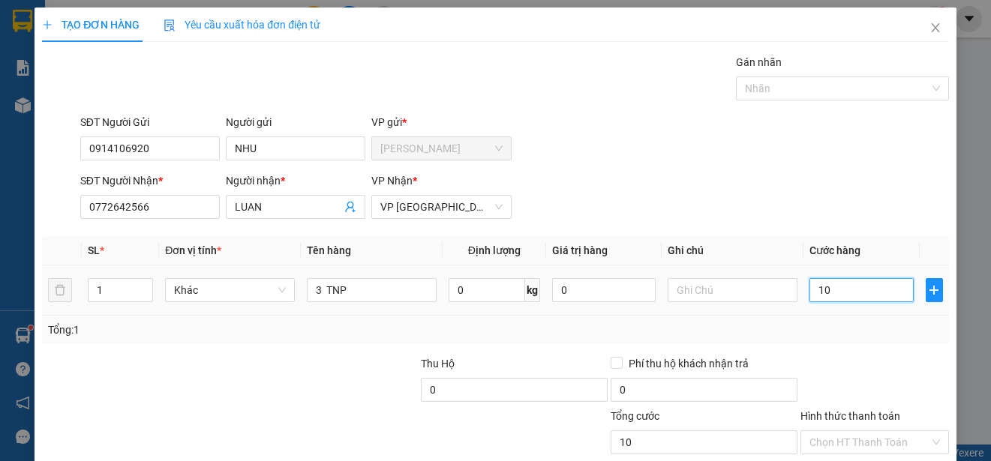
type input "100"
type input "1.000"
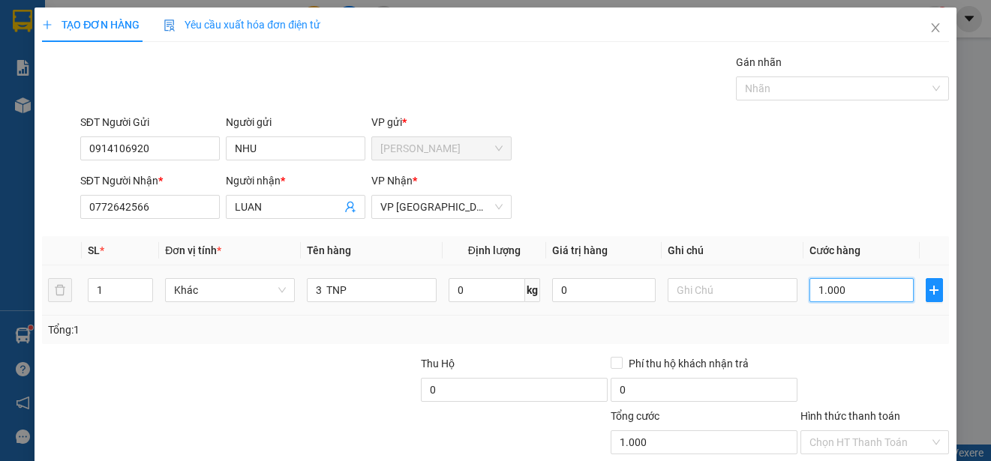
type input "10.000"
type input "100.000"
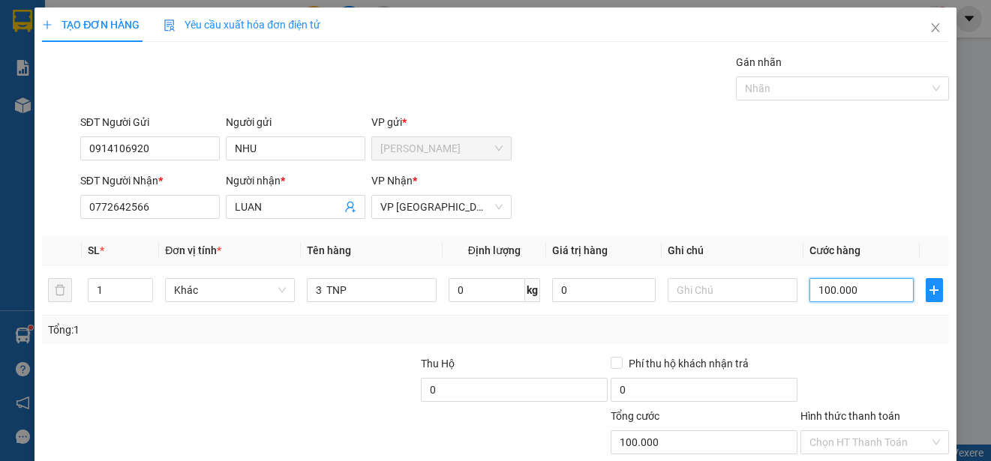
scroll to position [94, 0]
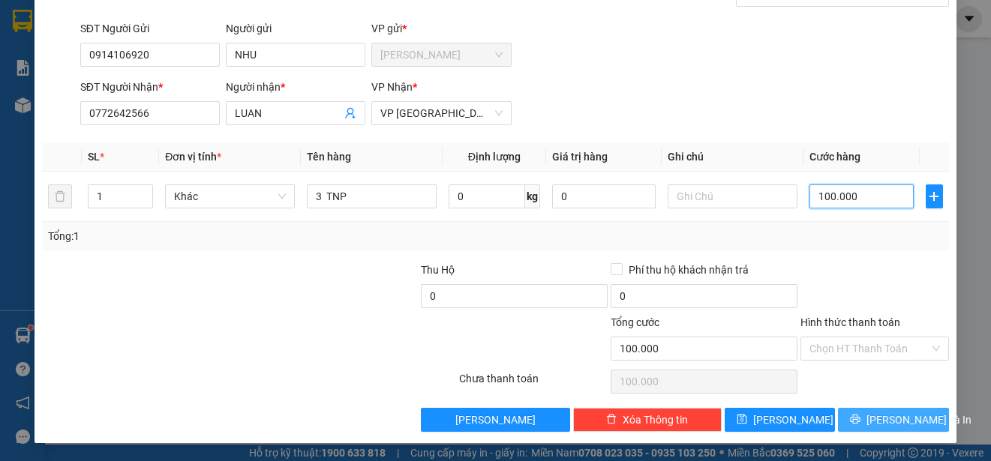
type input "100.000"
click at [907, 416] on span "[PERSON_NAME] và In" at bounding box center [918, 420] width 105 height 17
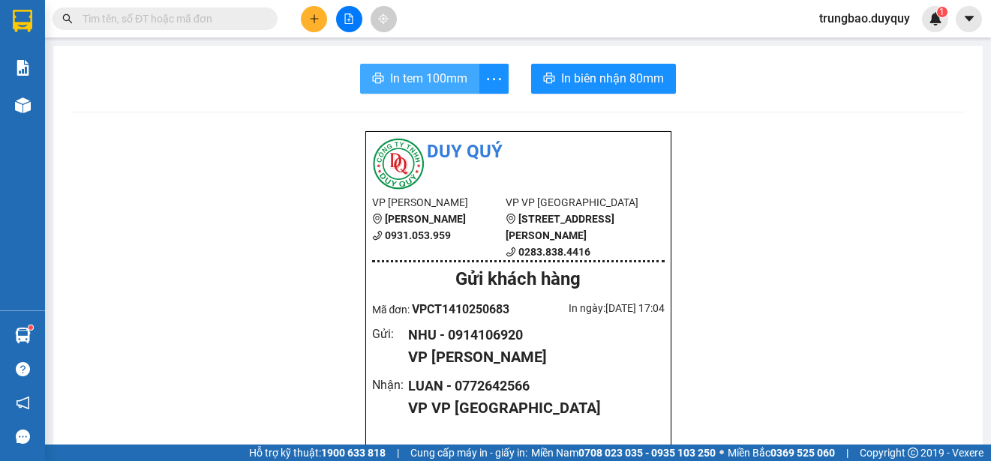
click at [408, 83] on span "In tem 100mm" at bounding box center [428, 78] width 77 height 19
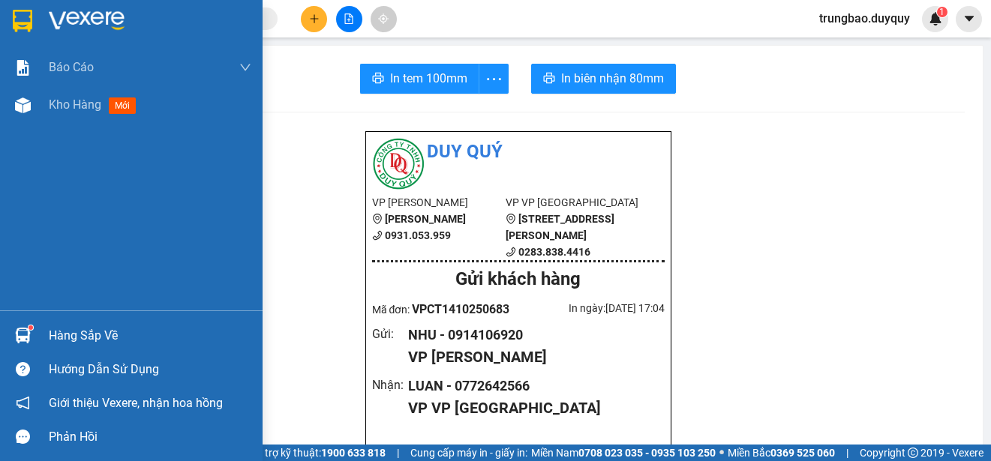
click at [25, 23] on img at bounding box center [23, 21] width 20 height 23
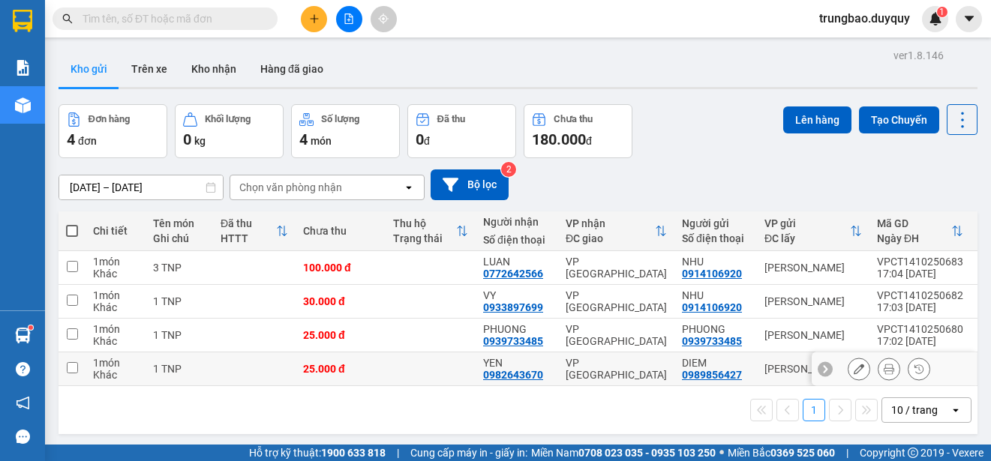
click at [74, 370] on input "checkbox" at bounding box center [72, 367] width 11 height 11
checkbox input "true"
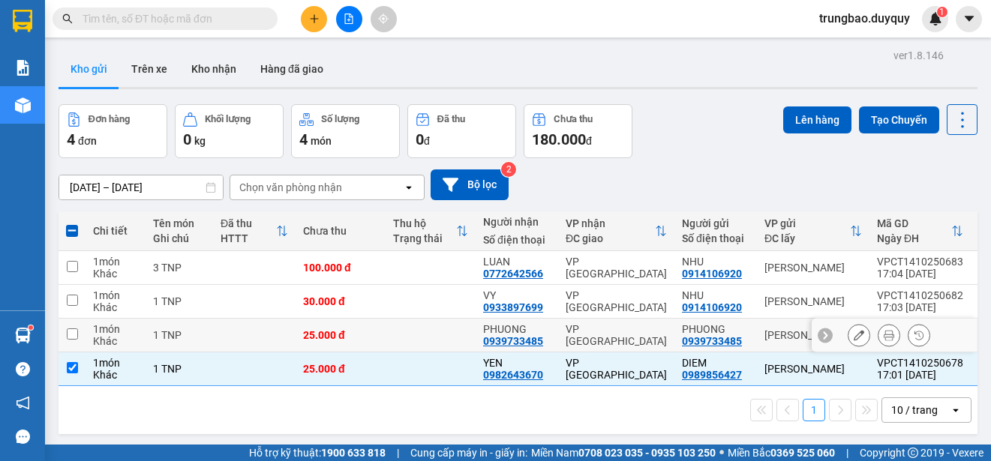
click at [74, 336] on input "checkbox" at bounding box center [72, 334] width 11 height 11
checkbox input "true"
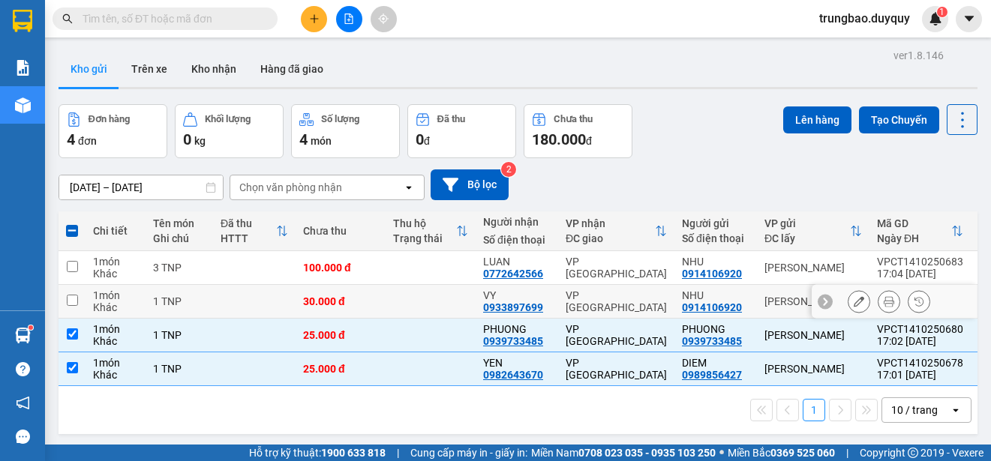
click at [75, 301] on input "checkbox" at bounding box center [72, 300] width 11 height 11
checkbox input "true"
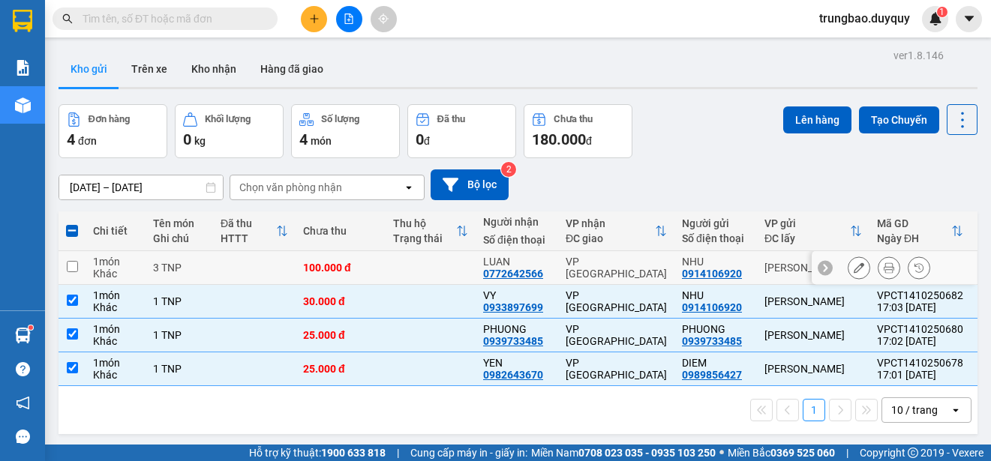
click at [74, 266] on input "checkbox" at bounding box center [72, 266] width 11 height 11
checkbox input "true"
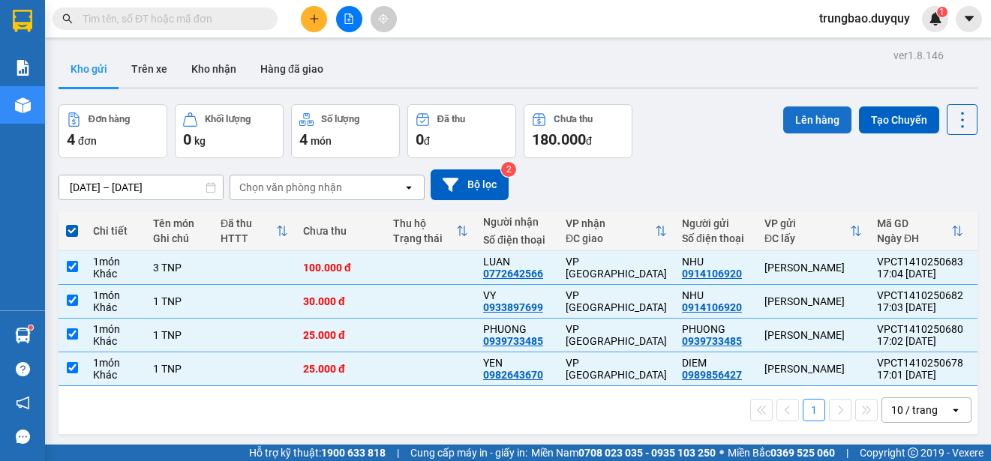
click at [798, 122] on button "Lên hàng" at bounding box center [817, 120] width 68 height 27
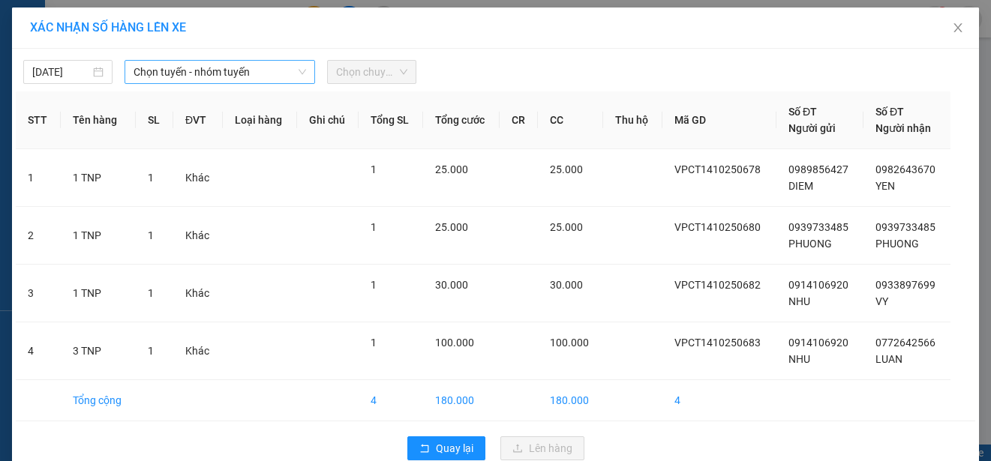
click at [266, 71] on span "Chọn tuyến - nhóm tuyến" at bounding box center [220, 72] width 173 height 23
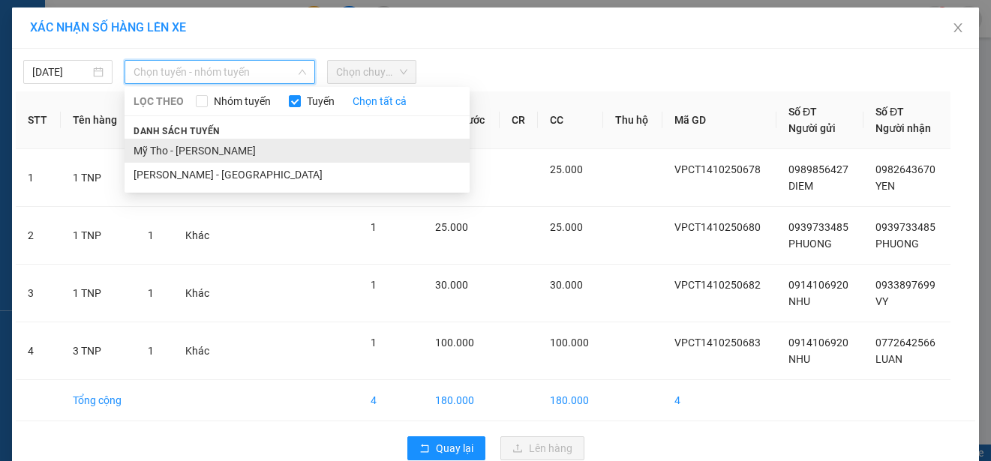
click at [258, 149] on li "Mỹ Tho - [PERSON_NAME]" at bounding box center [297, 151] width 345 height 24
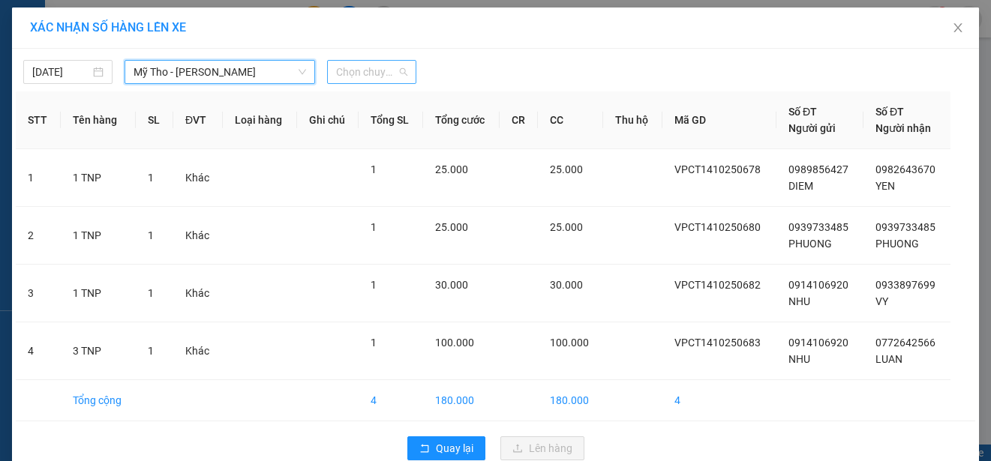
click at [382, 68] on span "Chọn chuyến" at bounding box center [371, 72] width 71 height 23
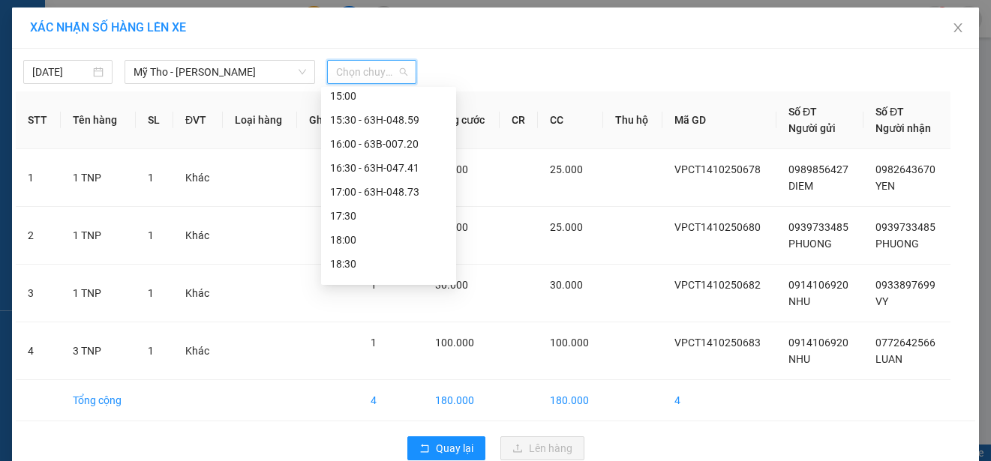
scroll to position [792, 0]
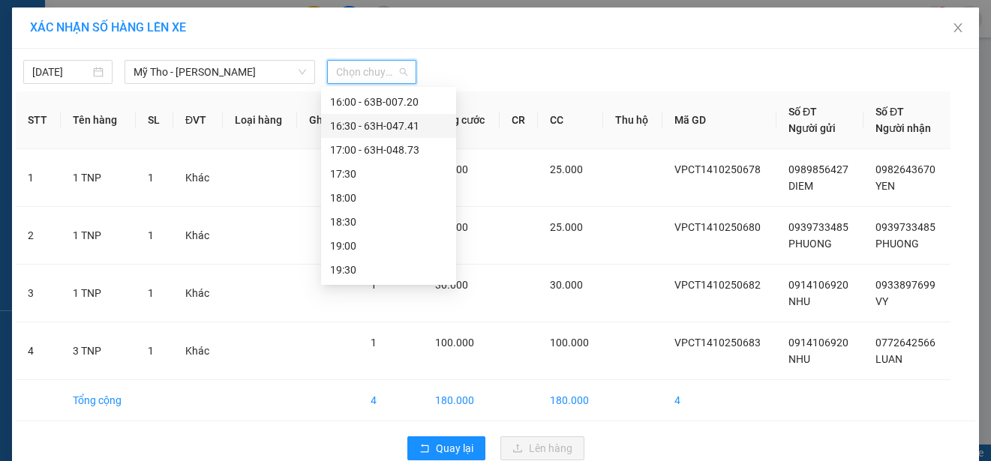
click at [416, 123] on div "16:30 - 63H-047.41" at bounding box center [388, 126] width 117 height 17
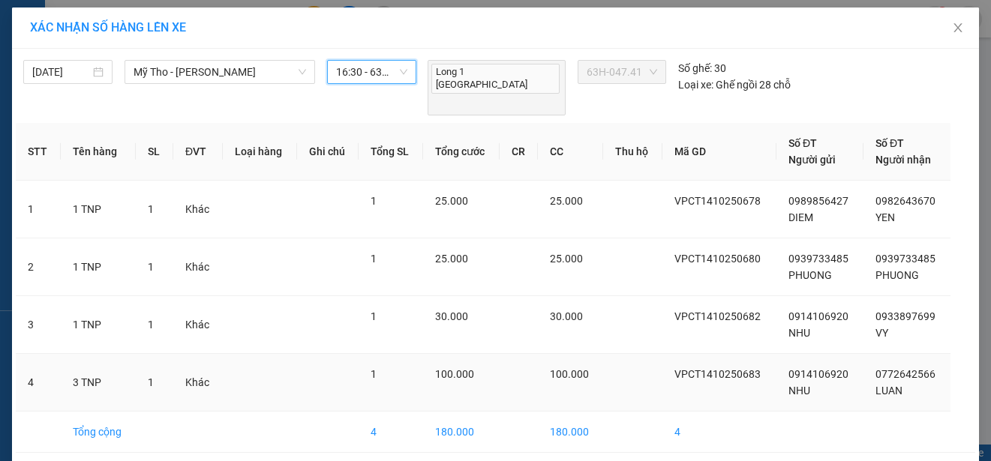
scroll to position [38, 0]
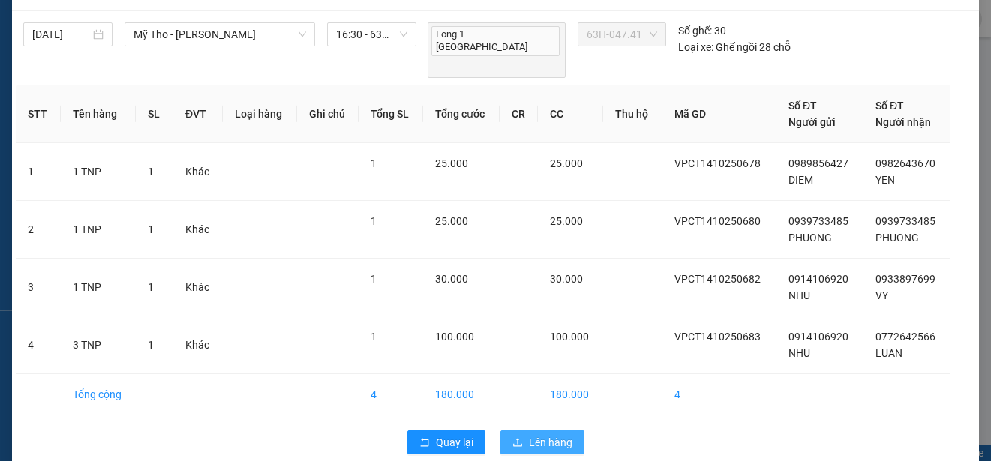
click at [557, 434] on span "Lên hàng" at bounding box center [551, 442] width 44 height 17
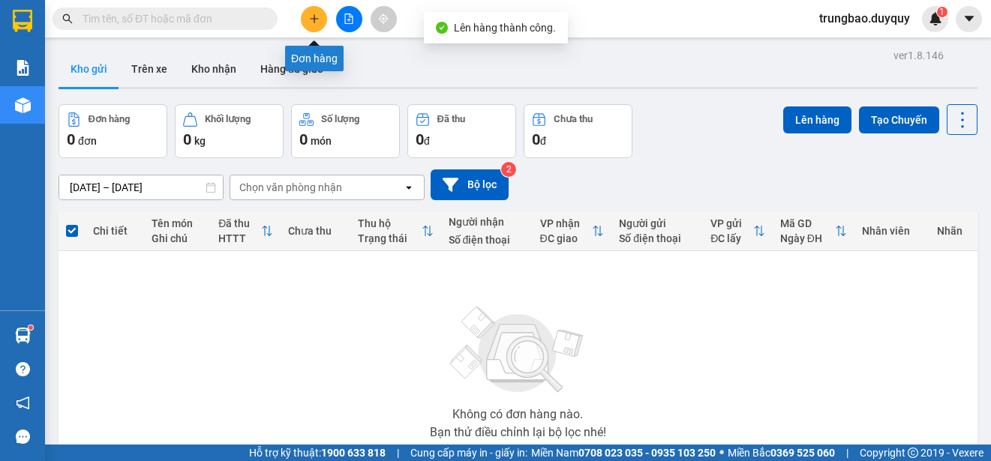
click at [315, 21] on icon "plus" at bounding box center [314, 19] width 11 height 11
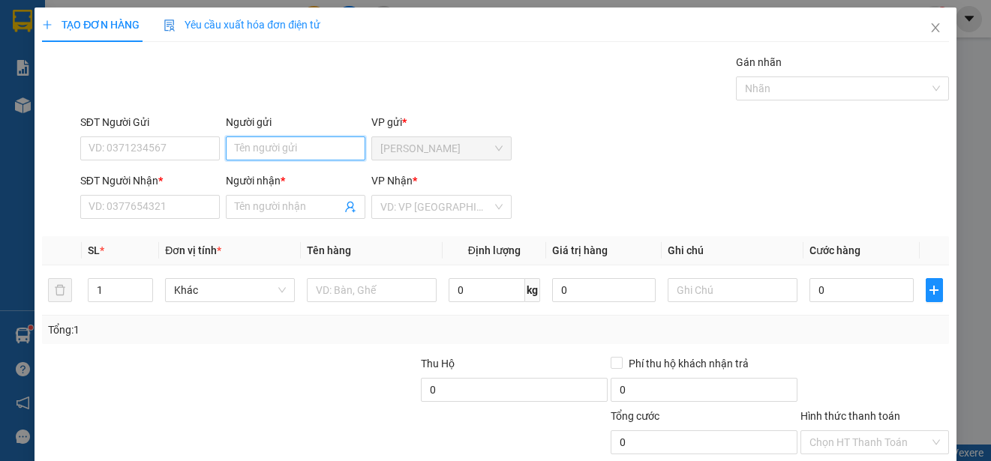
click at [335, 148] on input "Người gửi" at bounding box center [296, 149] width 140 height 24
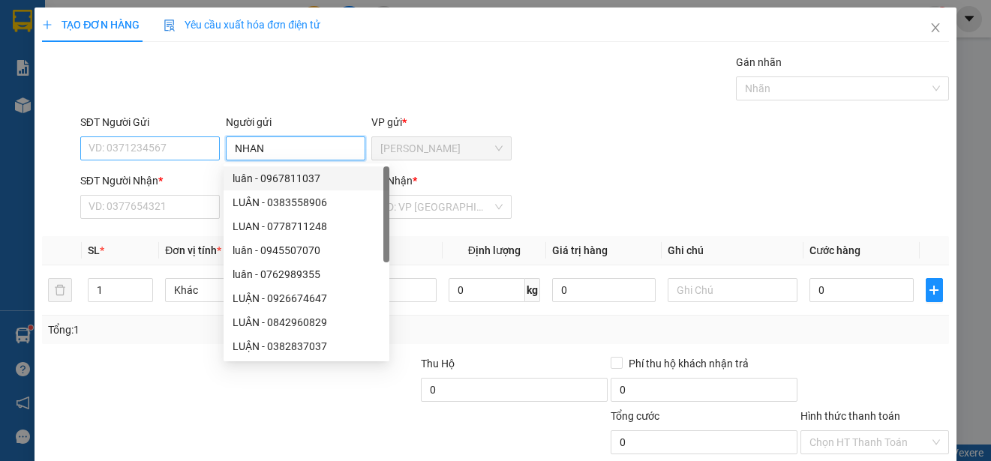
type input "NHAN"
click at [196, 146] on input "SĐT Người Gửi" at bounding box center [150, 149] width 140 height 24
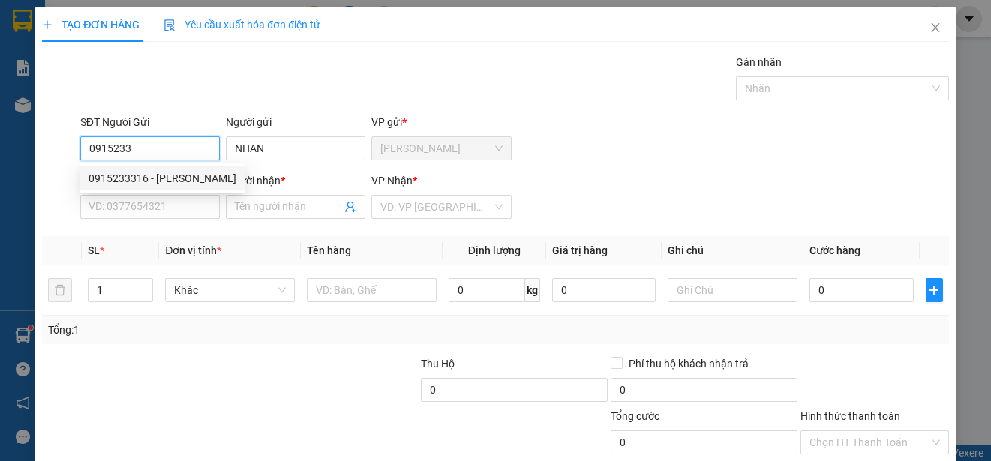
click at [165, 179] on div "0915233316 - [PERSON_NAME]" at bounding box center [163, 178] width 148 height 17
type input "0915233316"
type input "nhân"
type input "0906782914"
type input "UT"
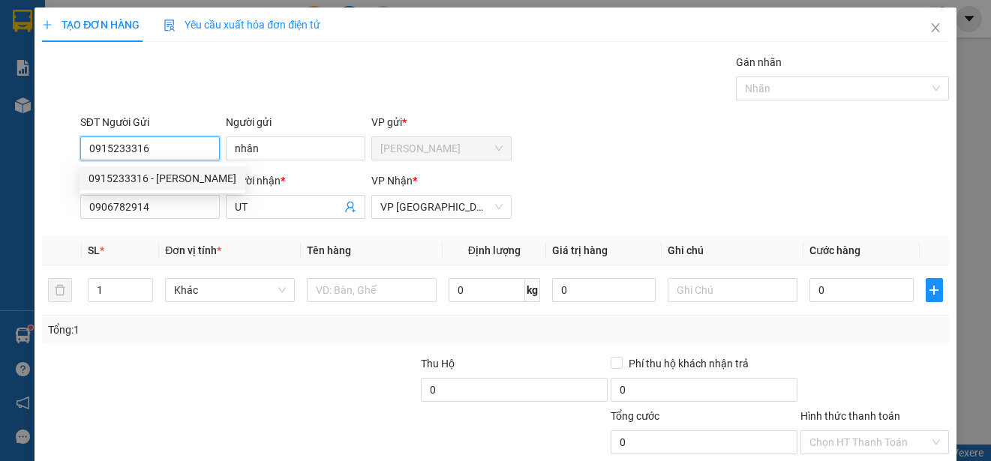
type input "20.000"
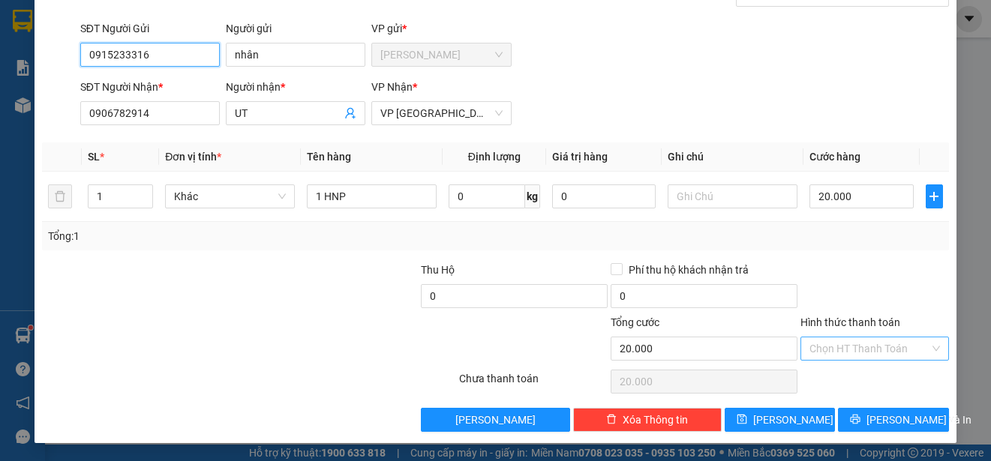
type input "0915233316"
click at [884, 343] on input "Hình thức thanh toán" at bounding box center [869, 349] width 120 height 23
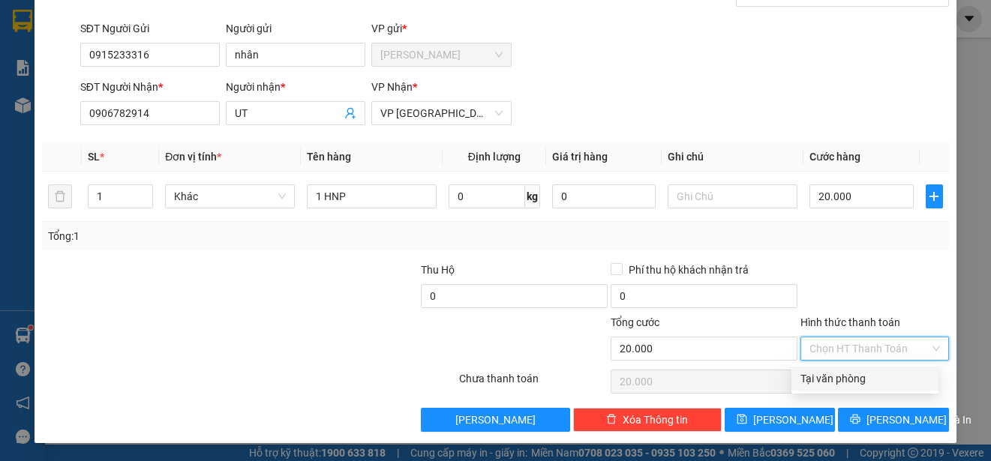
click at [881, 377] on div "Tại văn phòng" at bounding box center [864, 379] width 129 height 17
type input "0"
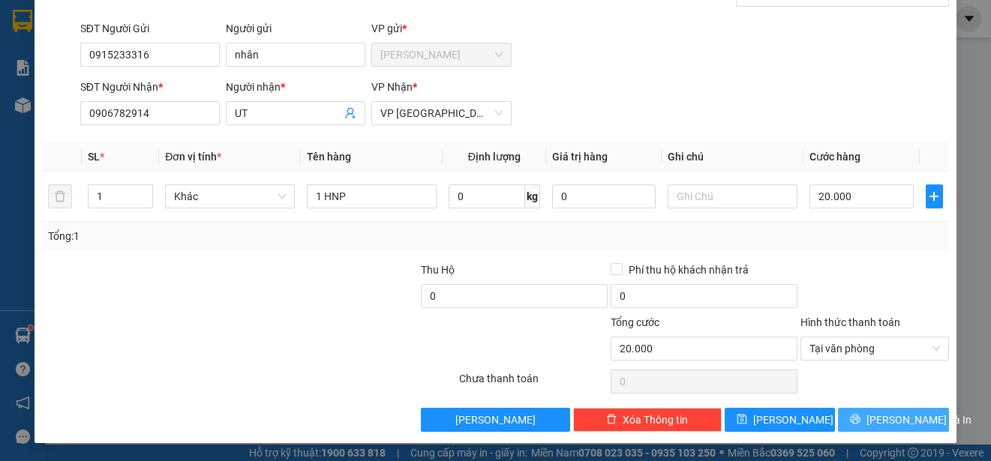
click at [889, 430] on button "[PERSON_NAME] và In" at bounding box center [893, 420] width 111 height 24
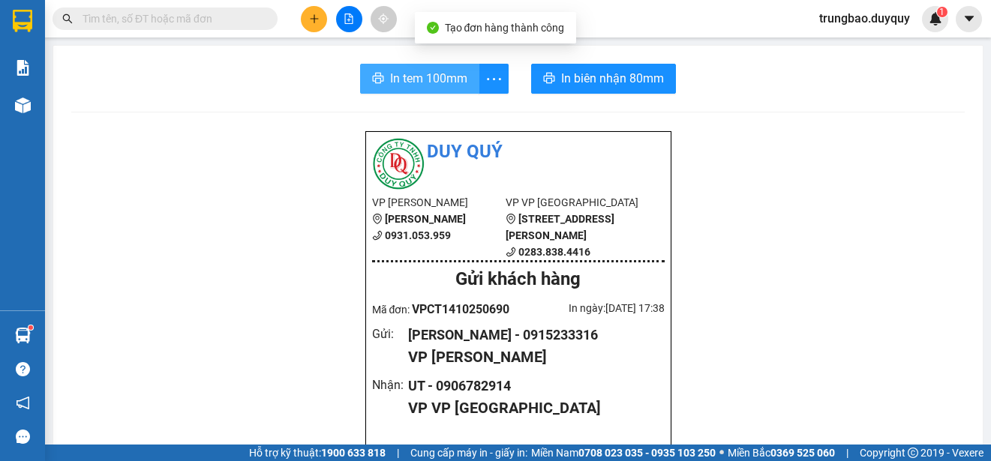
click at [439, 80] on span "In tem 100mm" at bounding box center [428, 78] width 77 height 19
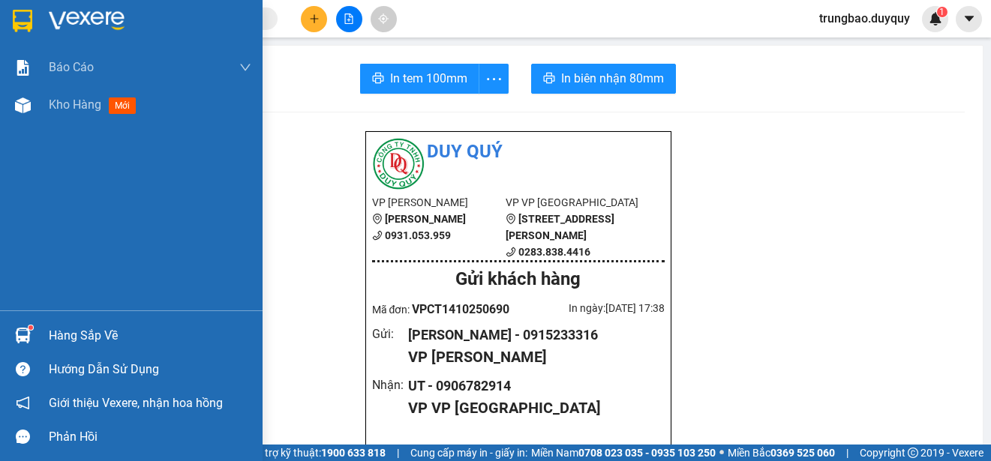
click at [26, 22] on img at bounding box center [23, 21] width 20 height 23
